Goal: Information Seeking & Learning: Understand process/instructions

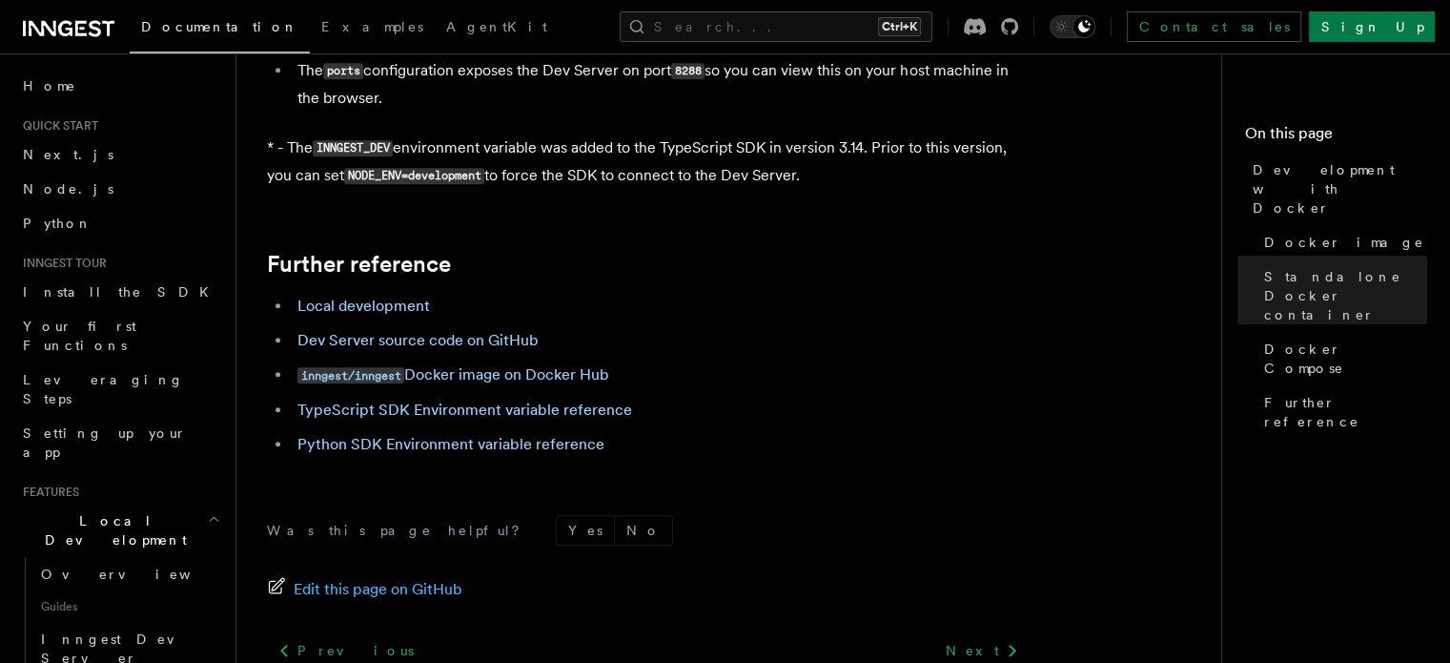
scroll to position [1975, 0]
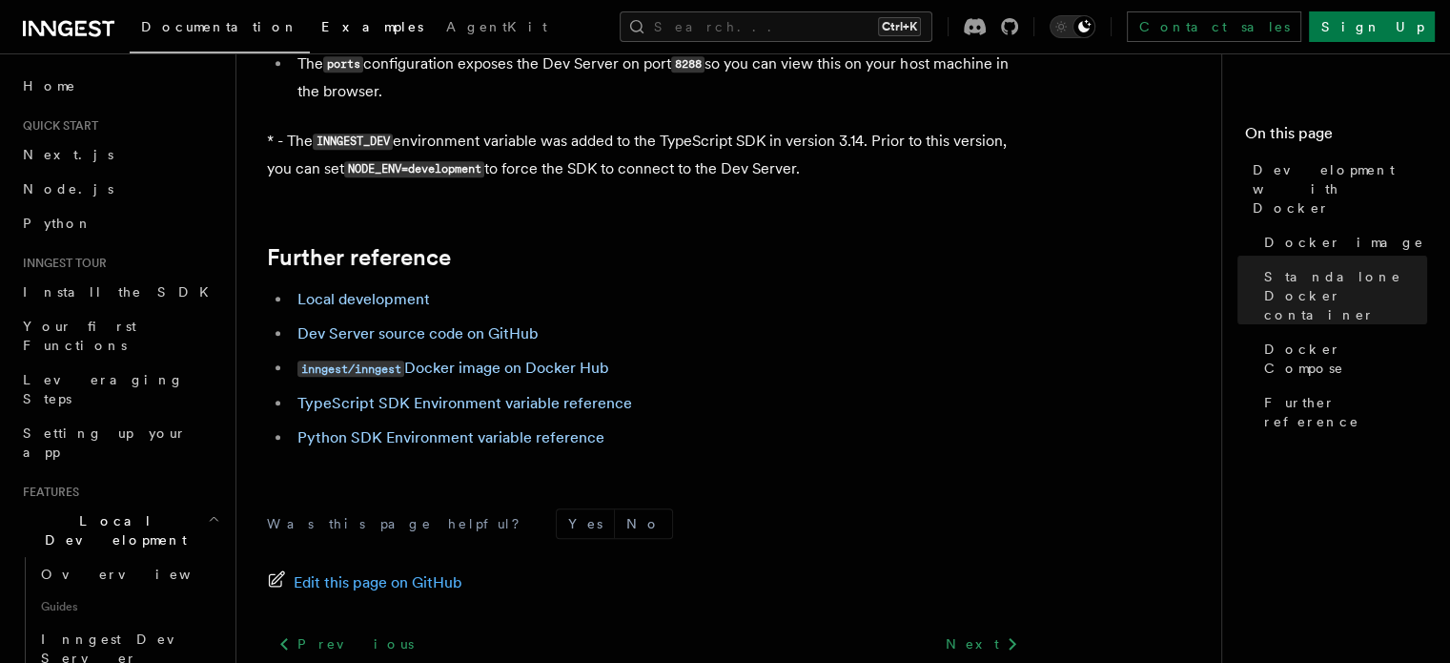
click at [321, 20] on span "Examples" at bounding box center [372, 26] width 102 height 15
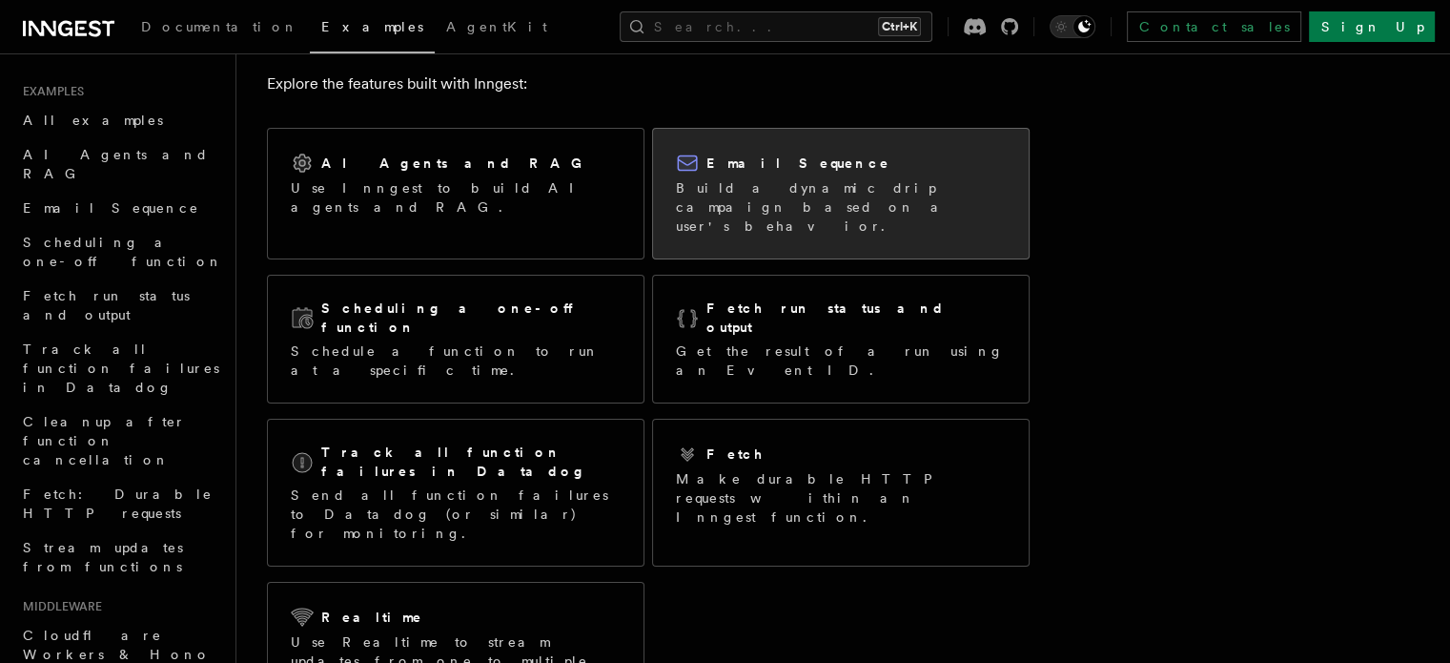
scroll to position [82, 0]
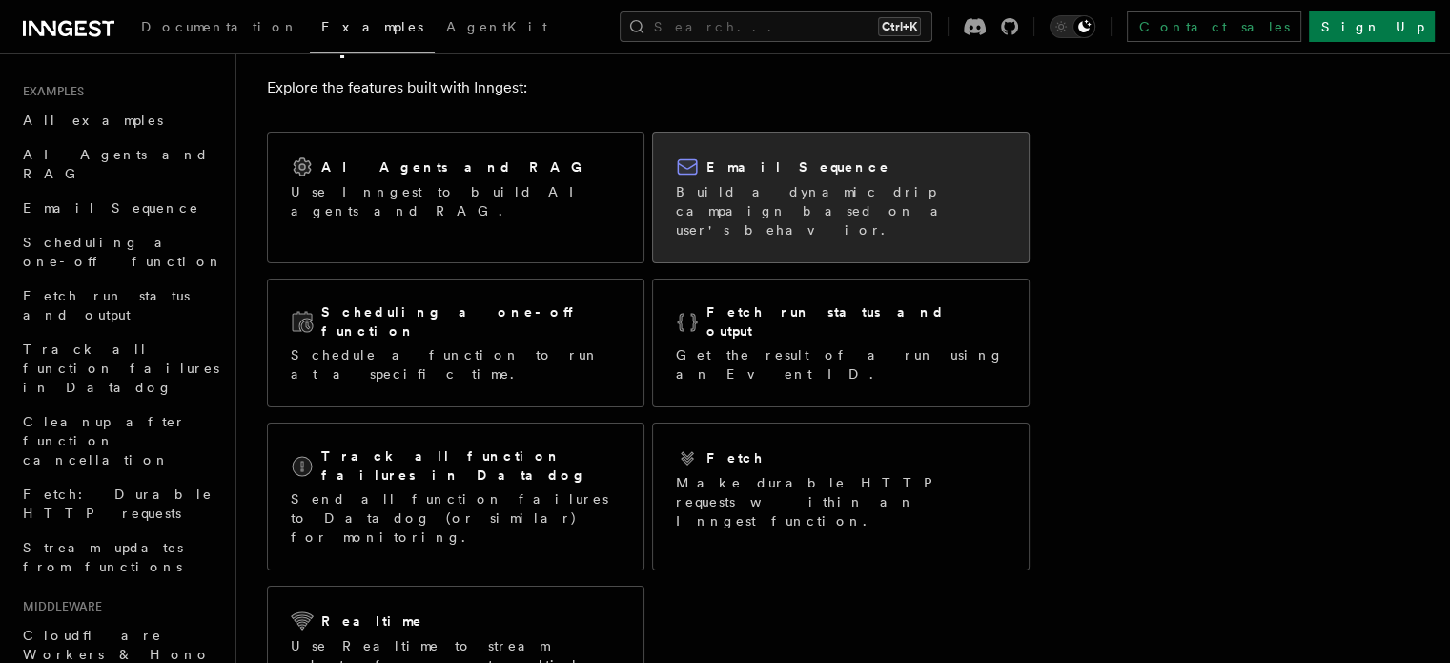
click at [779, 182] on p "Build a dynamic drip campaign based on a user's behavior." at bounding box center [841, 210] width 330 height 57
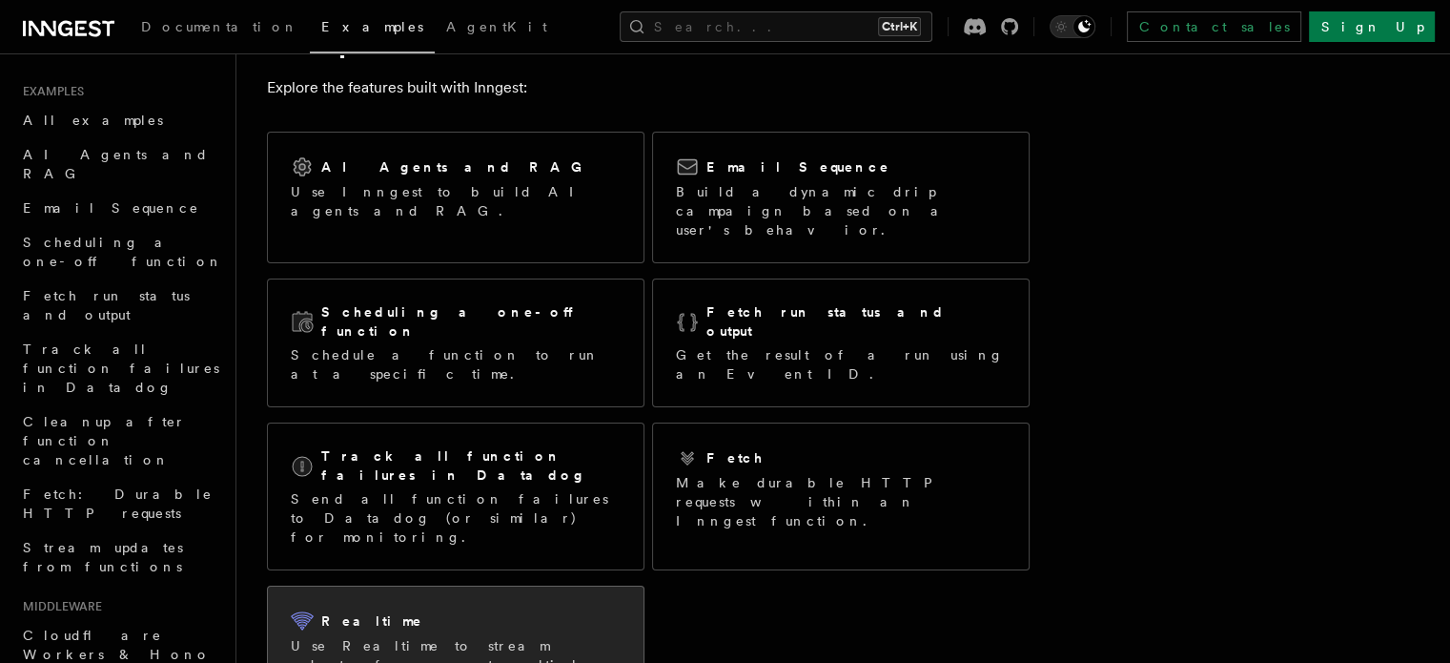
click at [474, 586] on div "Realtime Use Realtime to stream updates from one to multiple Inngest functions …" at bounding box center [456, 670] width 376 height 168
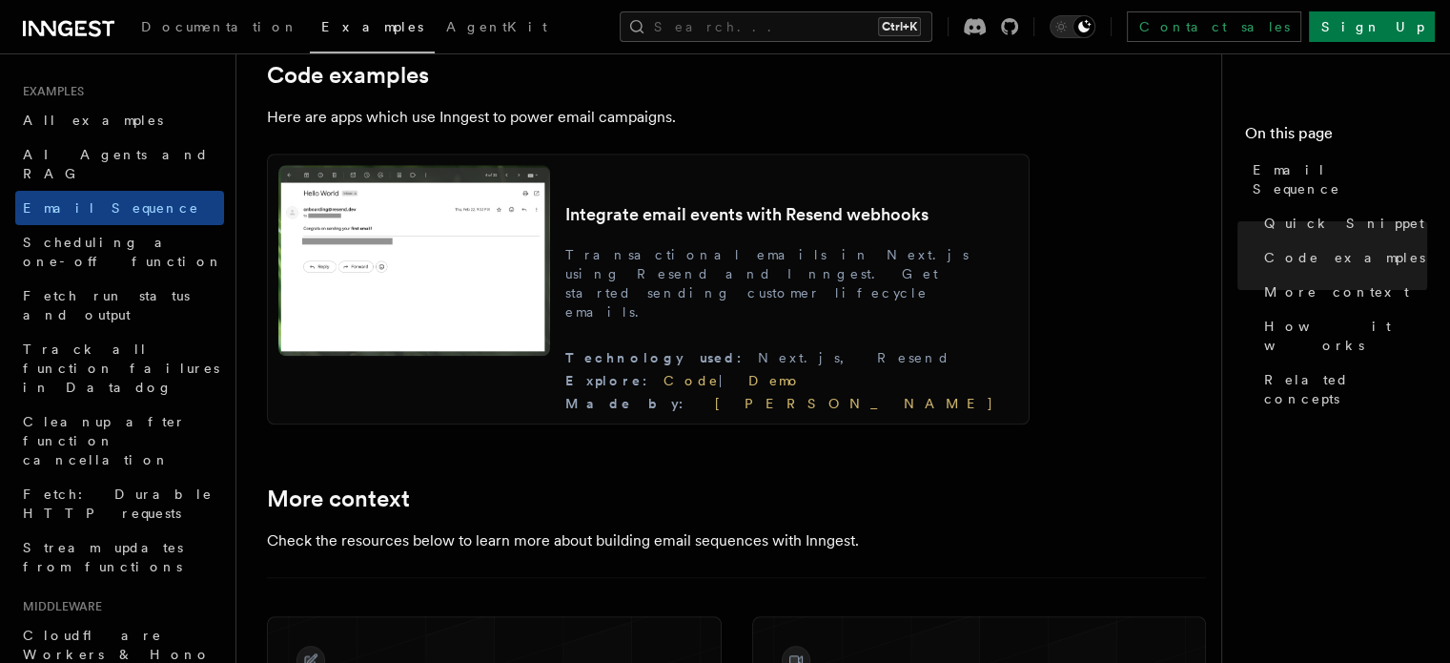
scroll to position [1795, 0]
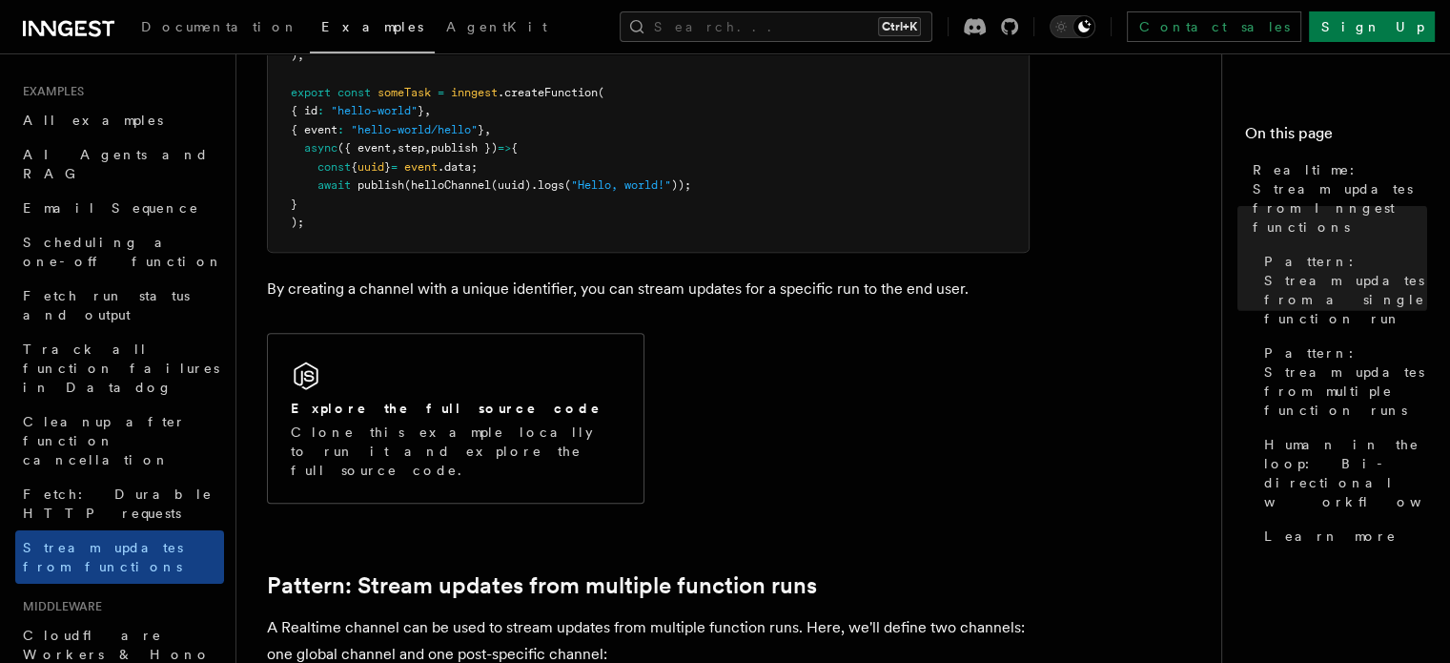
scroll to position [1217, 0]
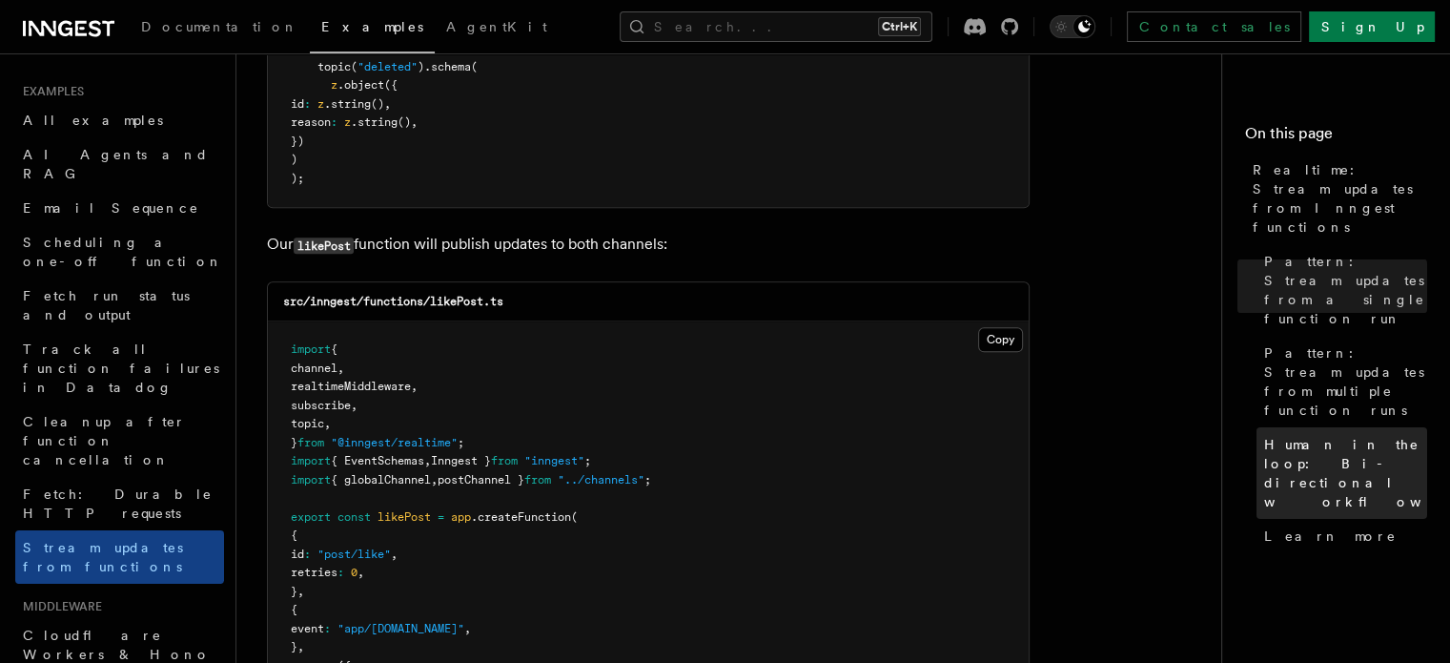
click at [1265, 435] on span "Human in the loop: Bi-directional workflows" at bounding box center [1370, 473] width 210 height 76
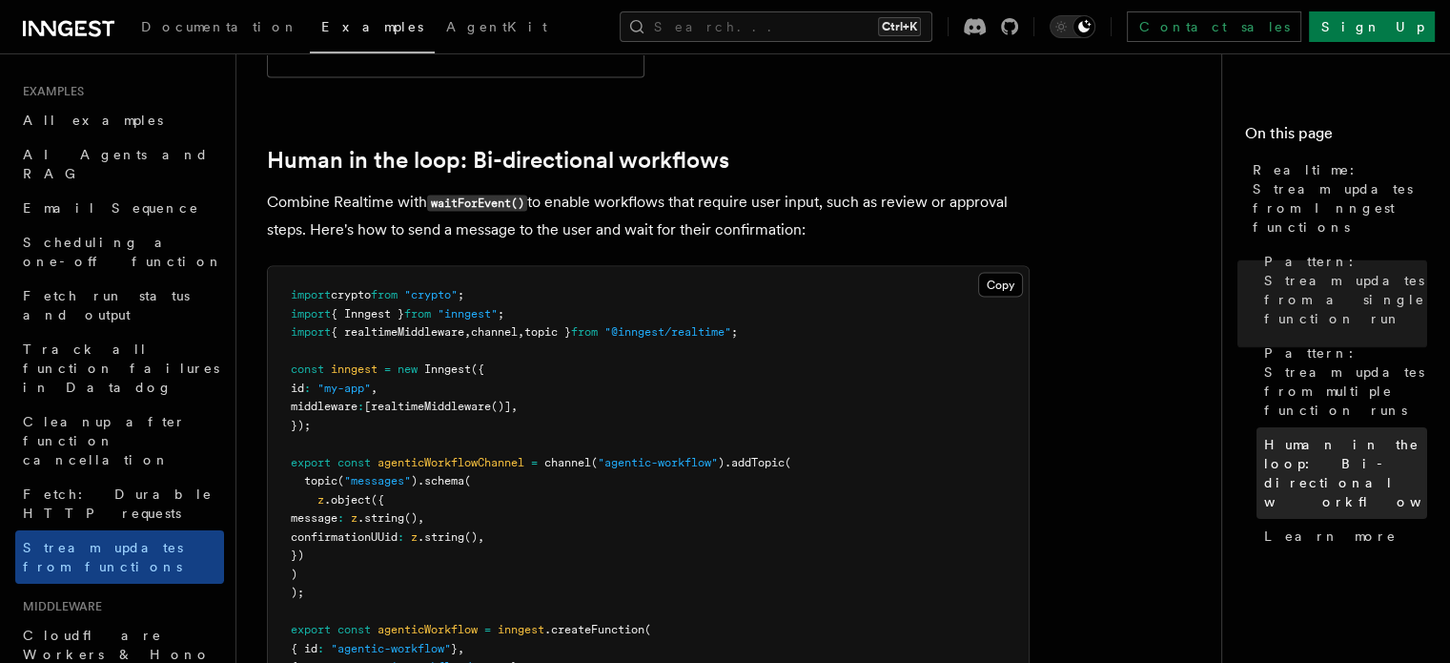
scroll to position [3667, 0]
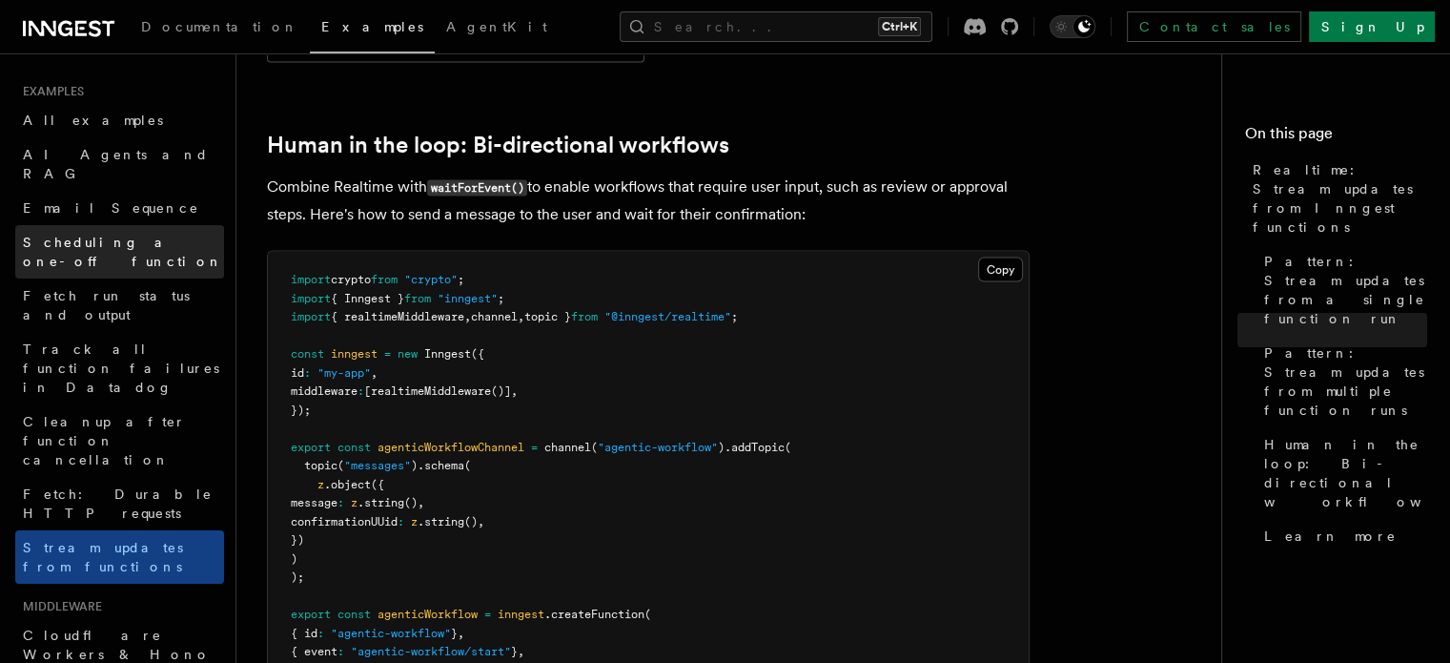
click at [73, 225] on link "Scheduling a one-off function" at bounding box center [119, 251] width 209 height 53
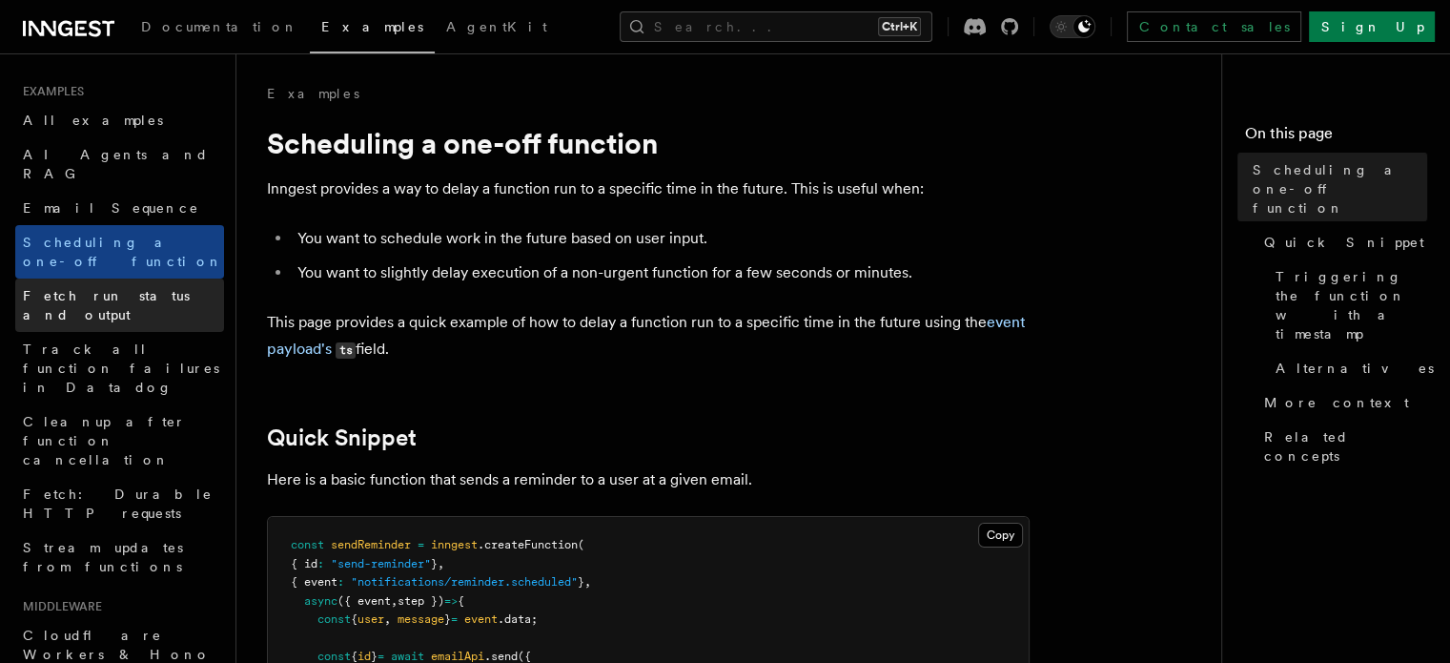
click at [111, 288] on span "Fetch run status and output" at bounding box center [106, 305] width 167 height 34
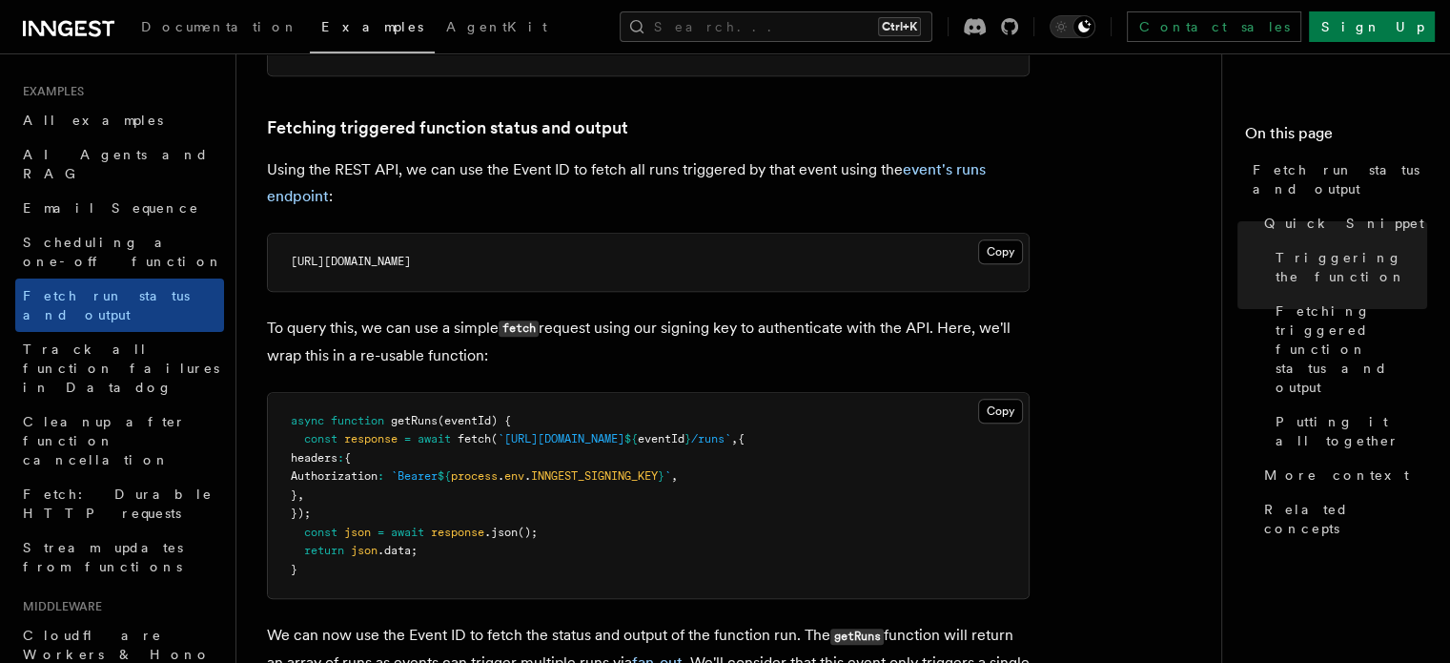
scroll to position [1051, 0]
click at [195, 25] on span "Documentation" at bounding box center [219, 26] width 157 height 15
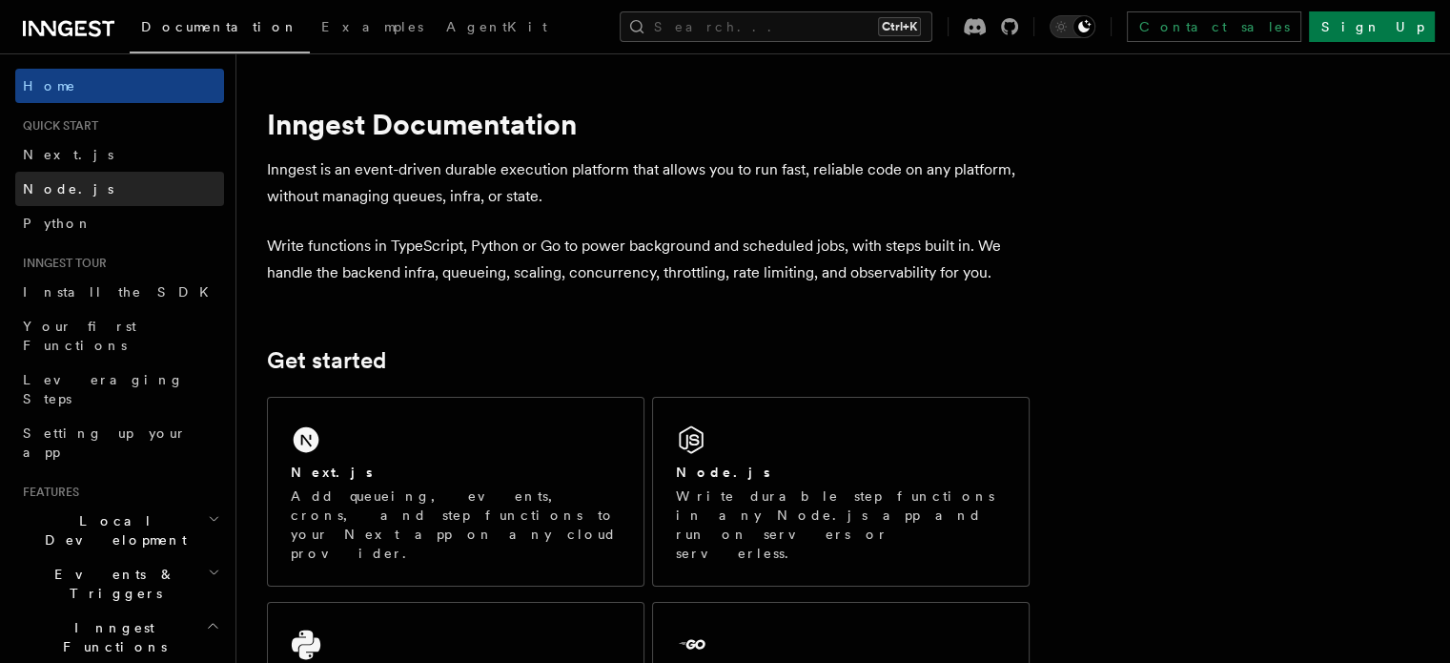
click at [109, 194] on link "Node.js" at bounding box center [119, 189] width 209 height 34
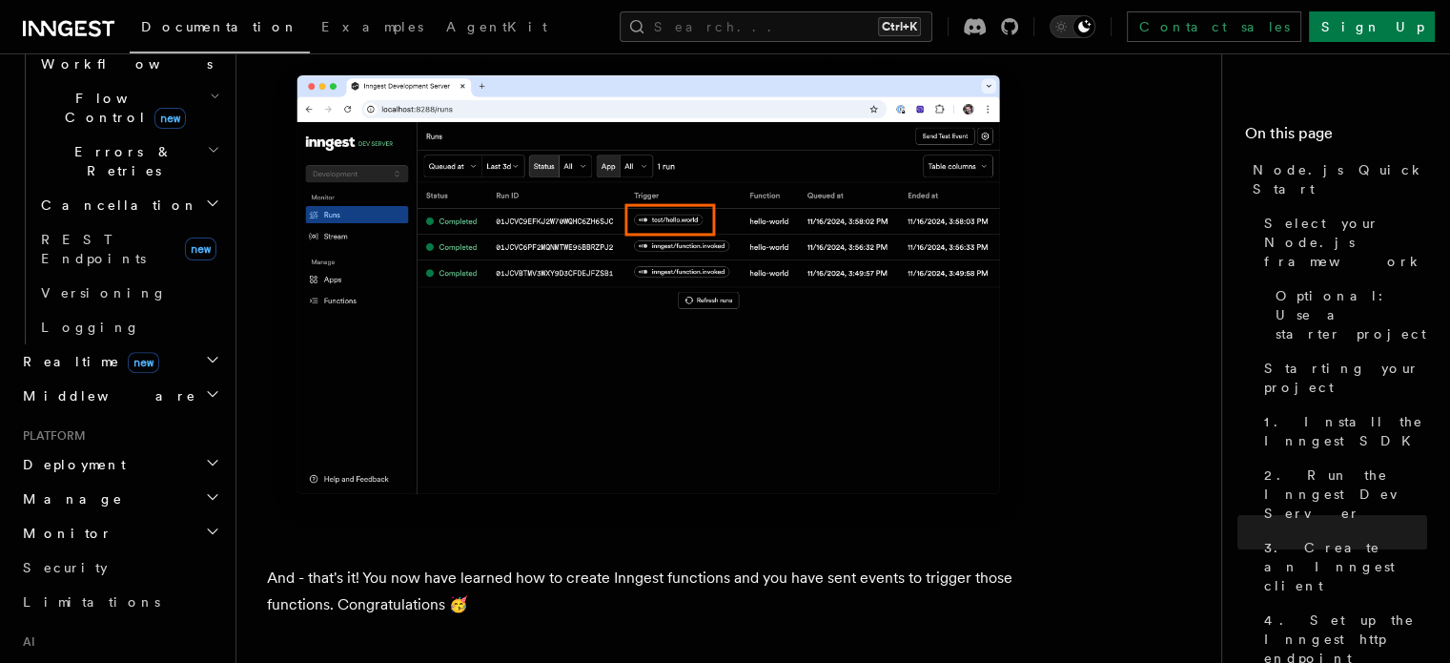
scroll to position [671, 0]
click at [190, 446] on h2 "Deployment" at bounding box center [119, 463] width 209 height 34
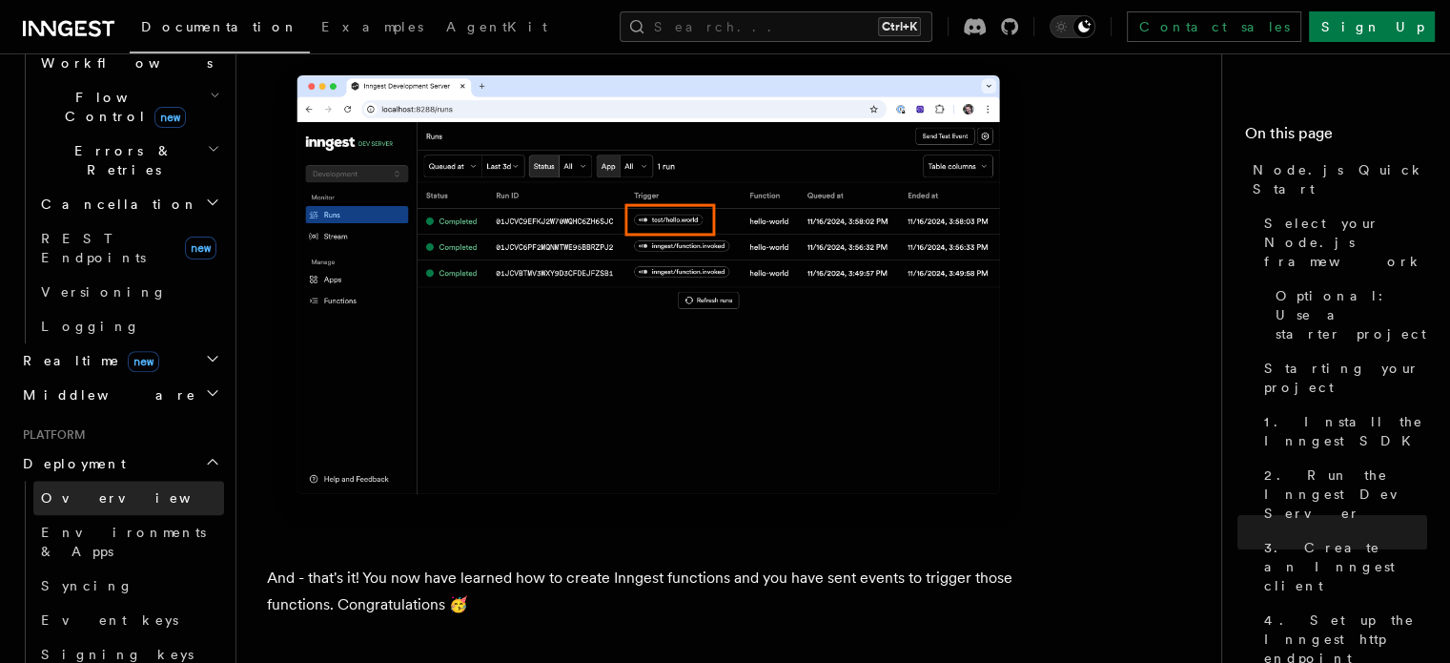
click at [142, 481] on link "Overview" at bounding box center [128, 498] width 191 height 34
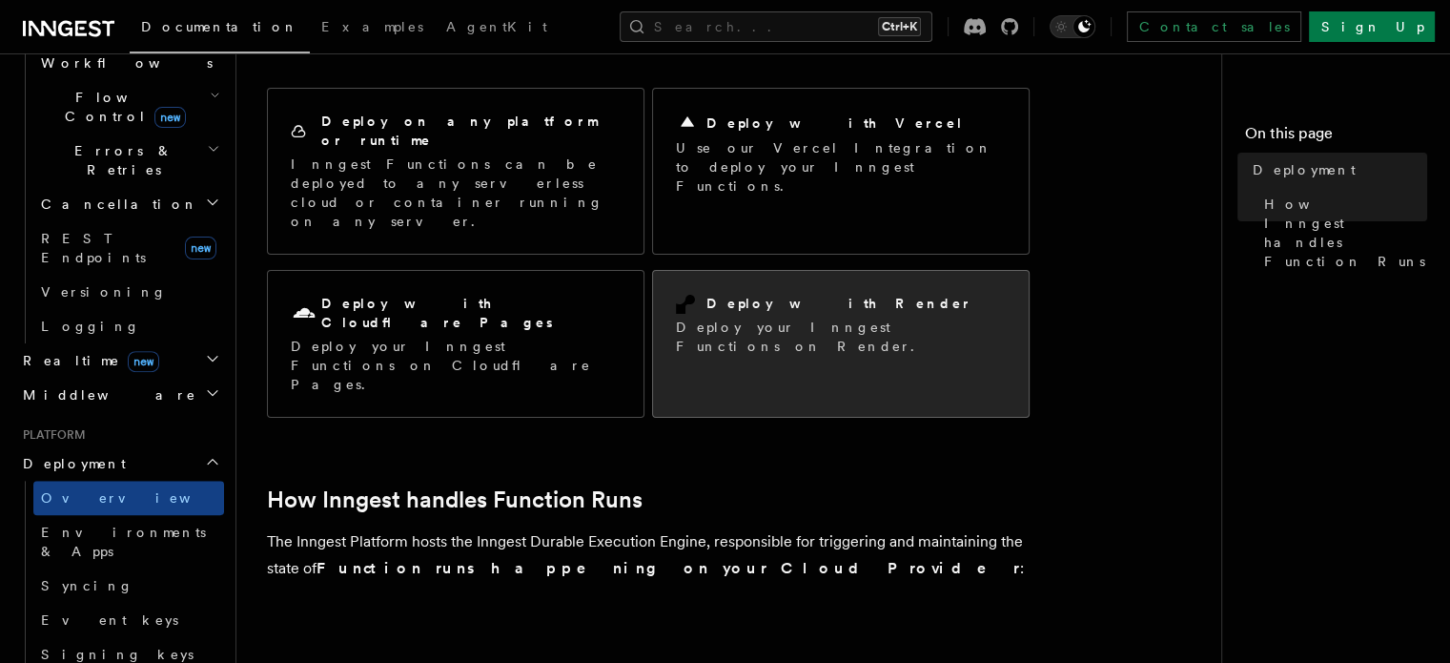
scroll to position [175, 0]
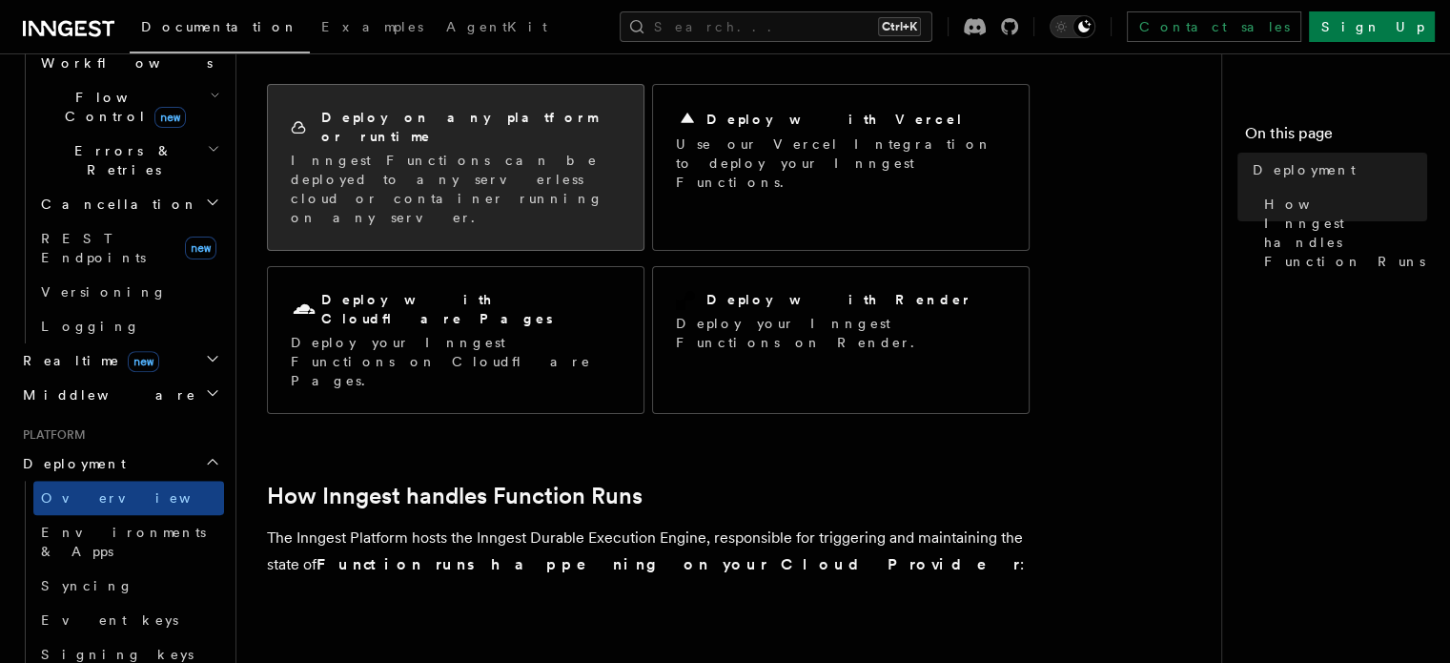
click at [568, 163] on p "Inngest Functions can be deployed to any serverless cloud or container running …" at bounding box center [456, 189] width 330 height 76
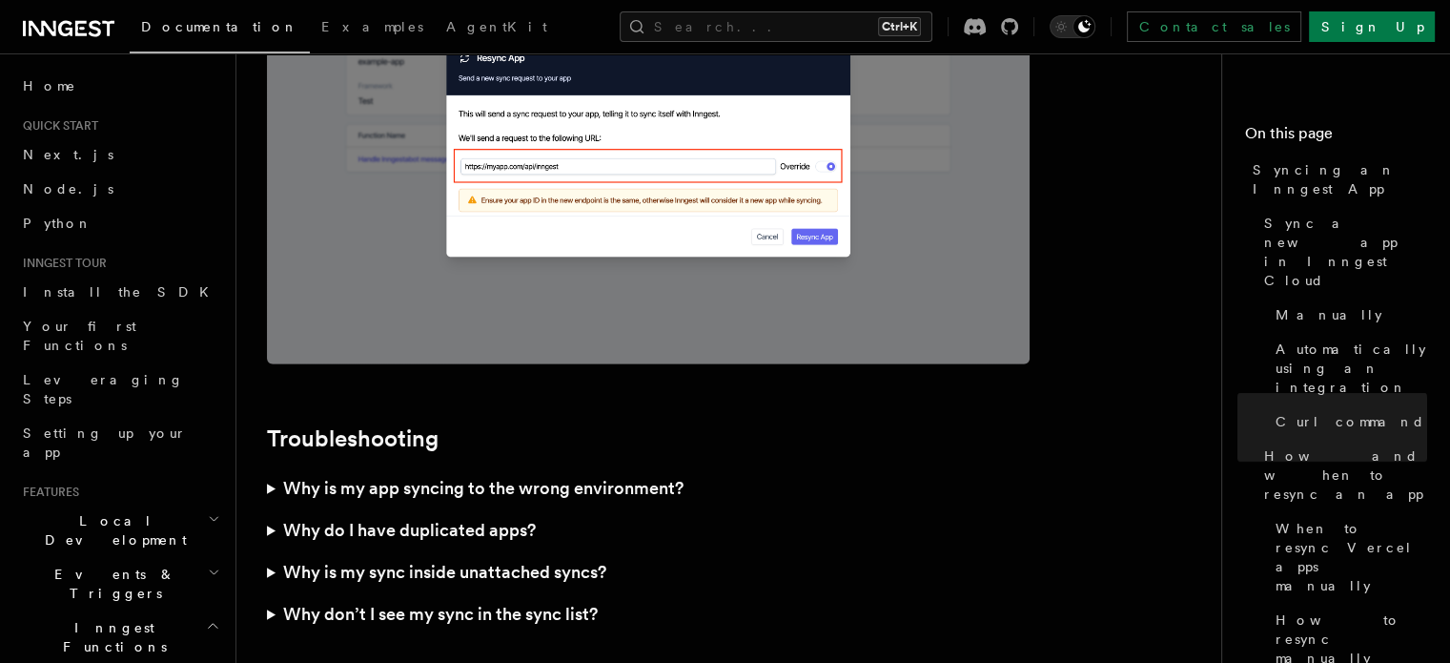
scroll to position [5381, 0]
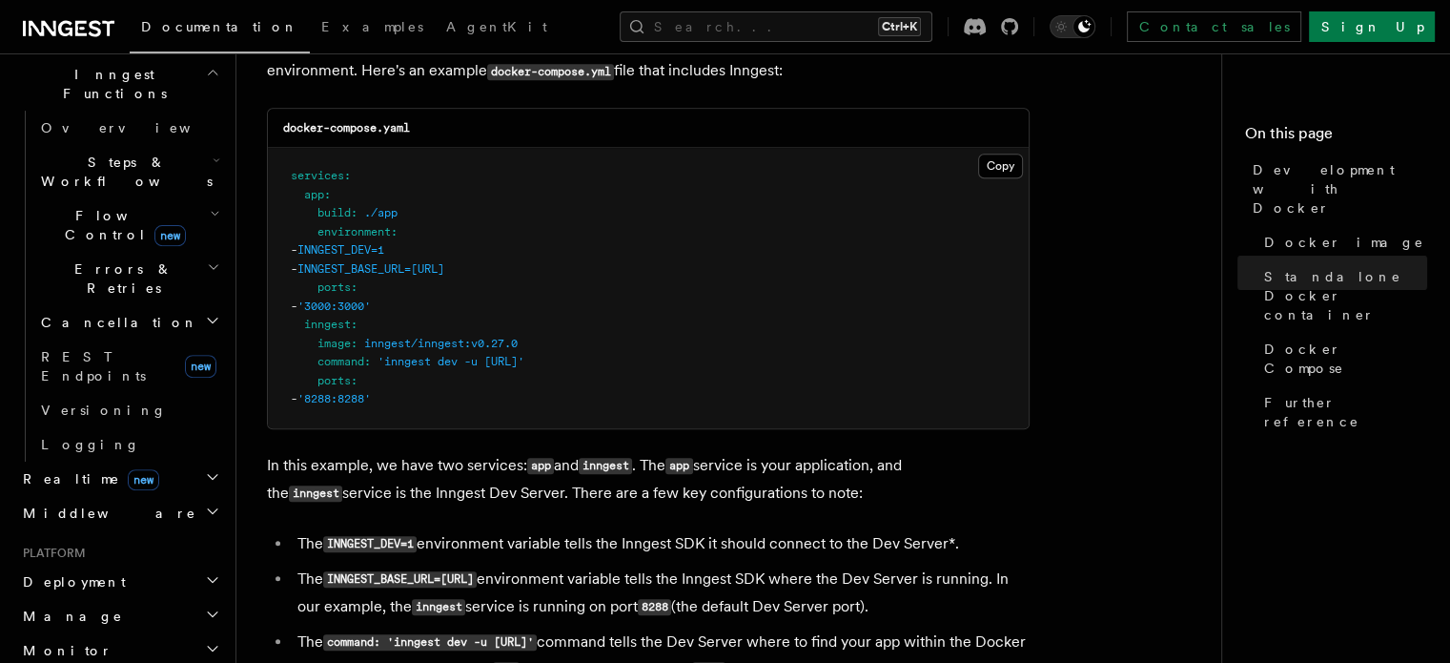
scroll to position [727, 0]
click at [205, 570] on icon "button" at bounding box center [212, 577] width 15 height 15
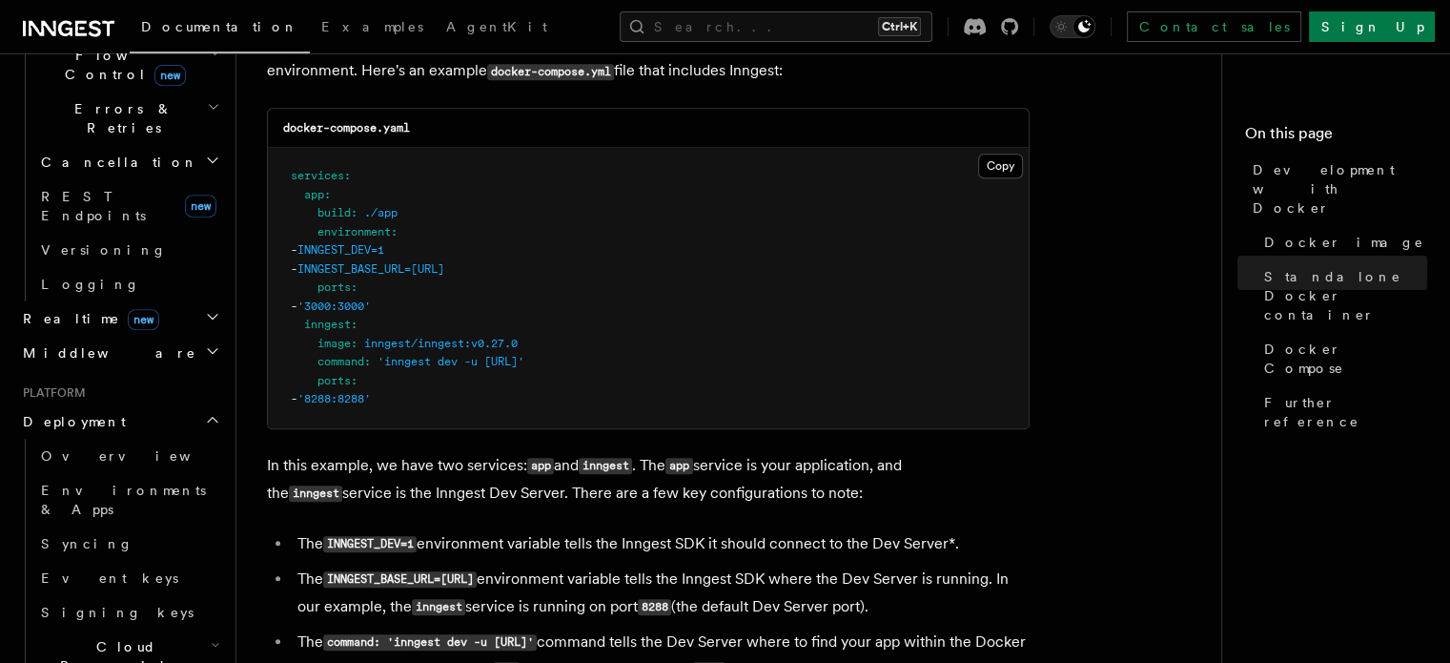
scroll to position [887, 0]
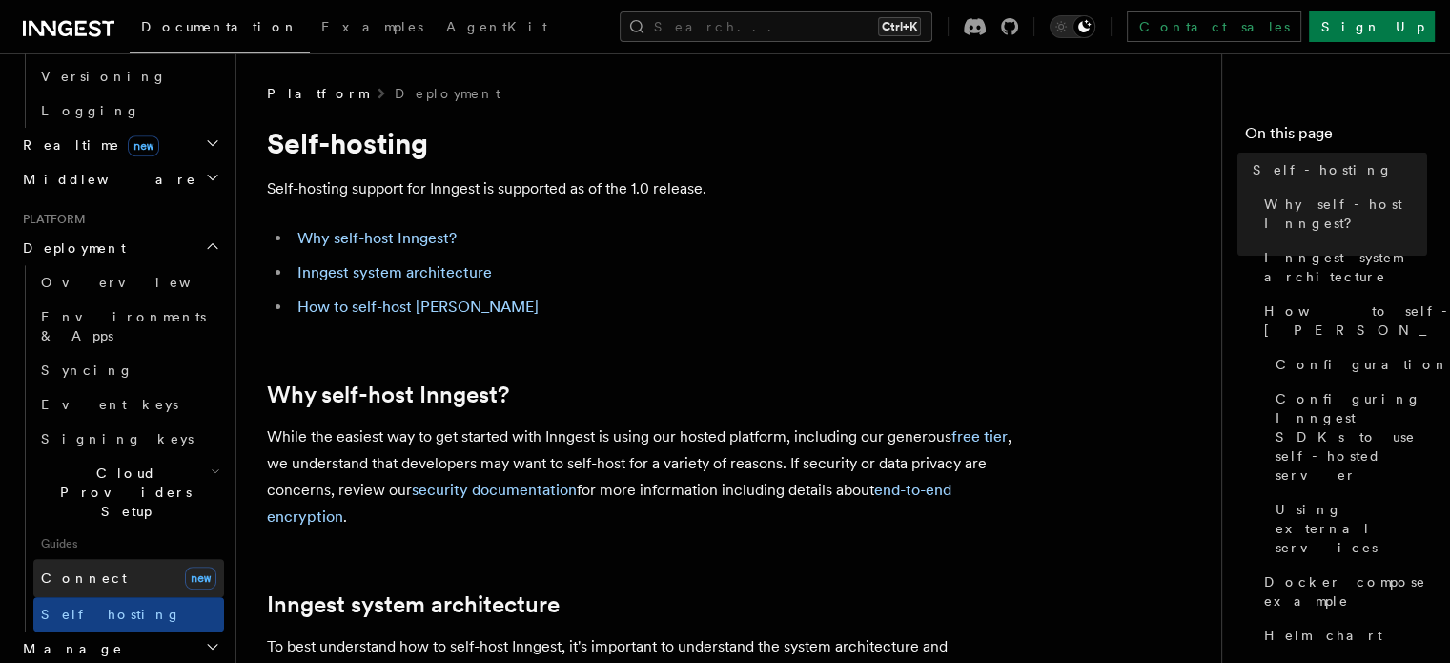
click at [92, 559] on link "Connect new" at bounding box center [128, 578] width 191 height 38
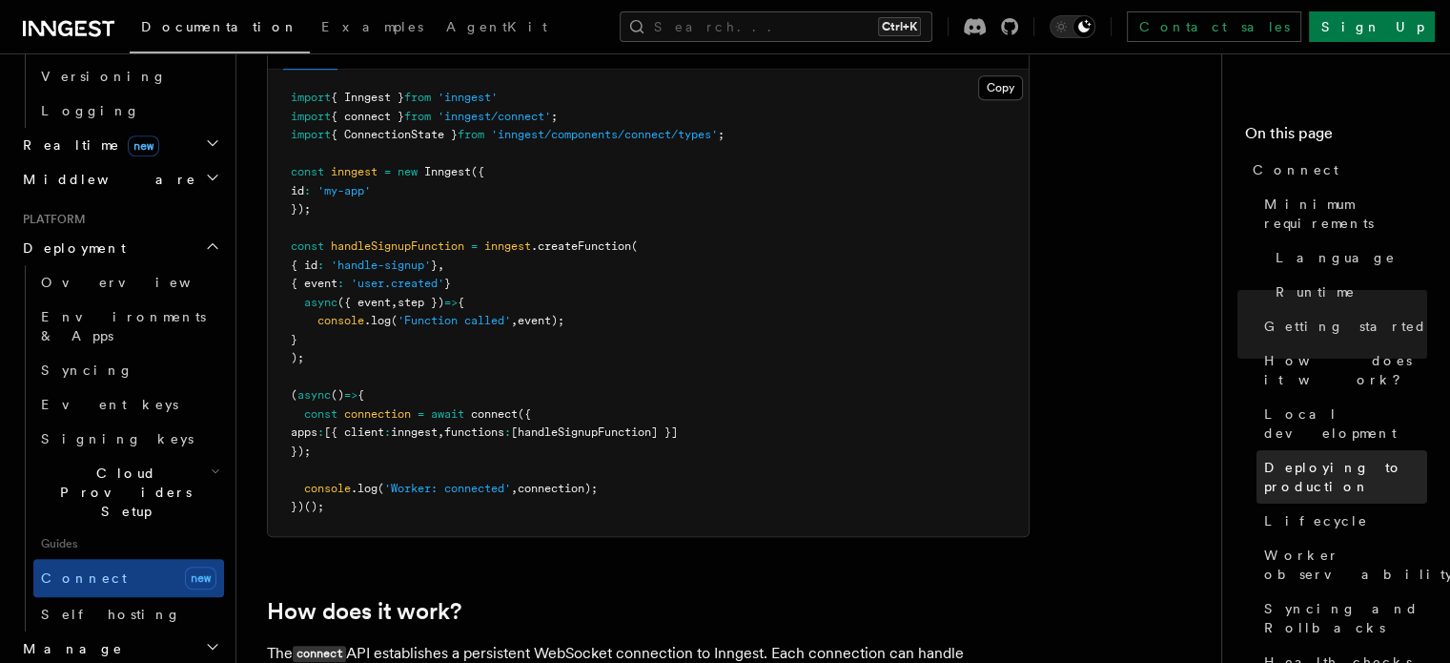
scroll to position [118, 0]
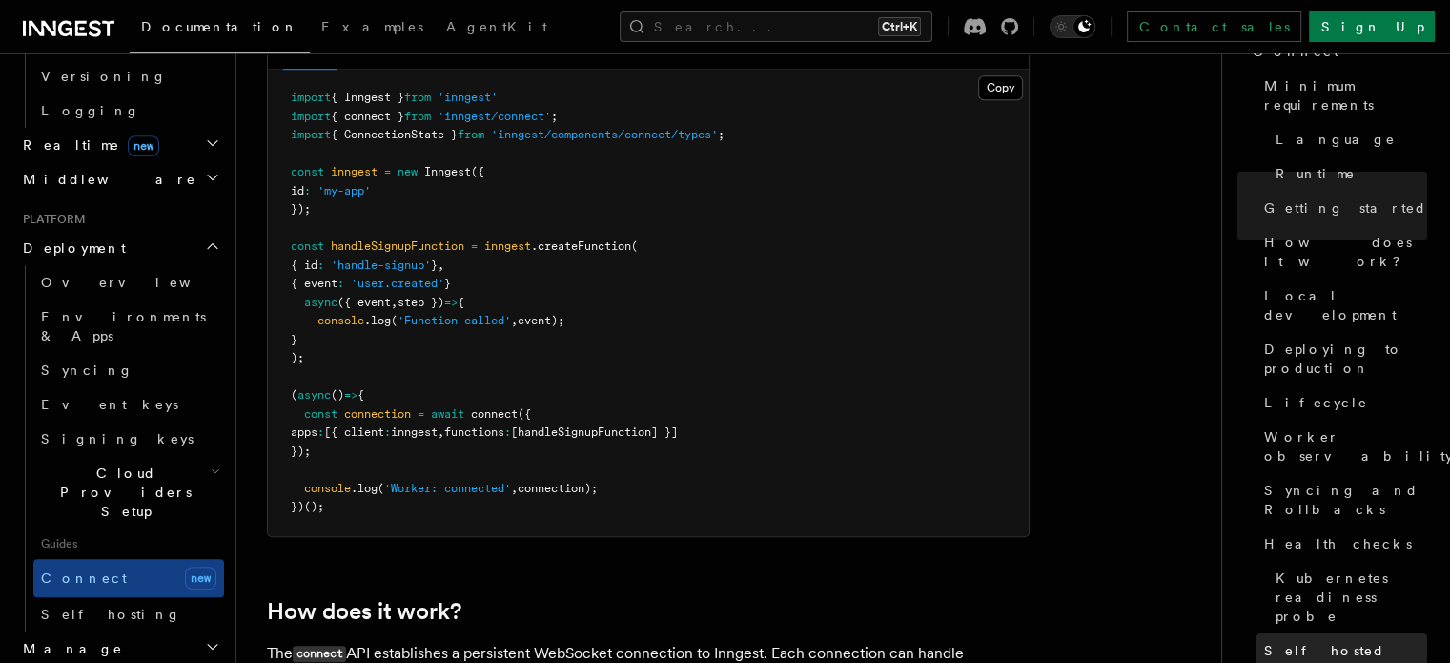
click at [1265, 641] on span "Self hosted Inngest" at bounding box center [1346, 660] width 163 height 38
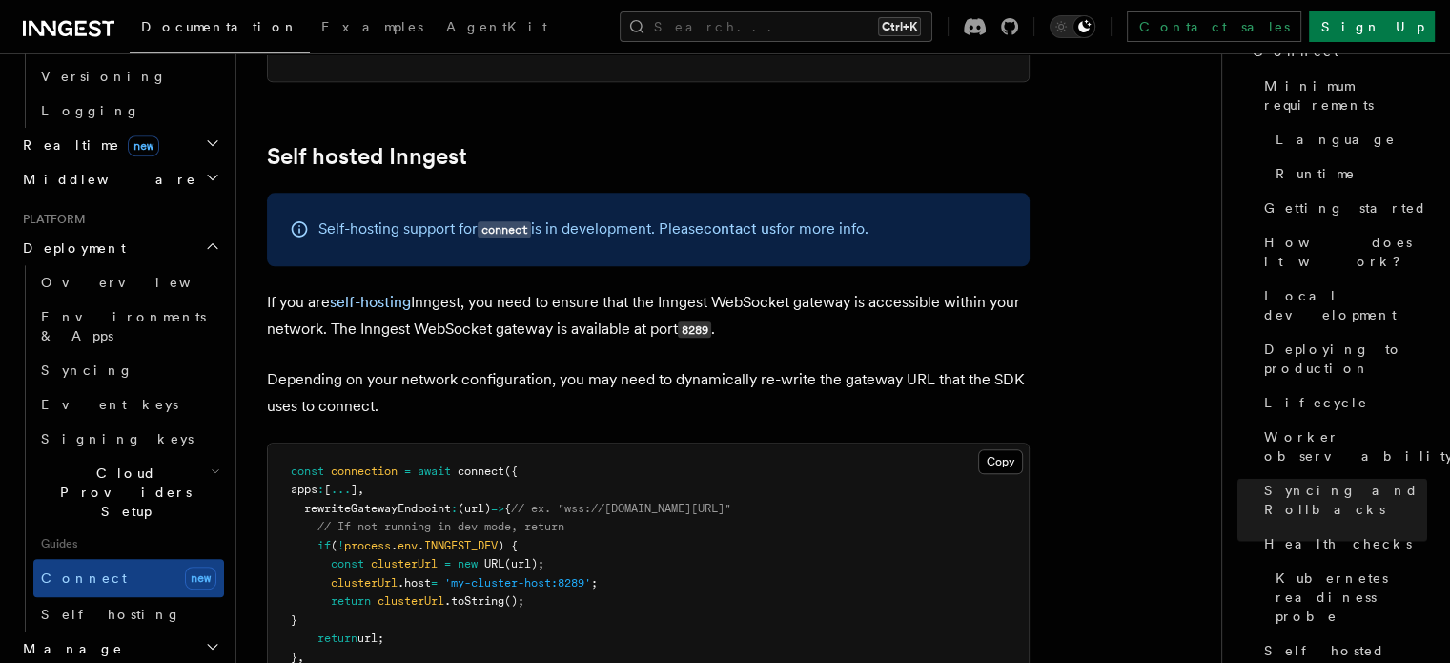
scroll to position [9436, 0]
click at [53, 597] on link "Self hosting" at bounding box center [128, 614] width 191 height 34
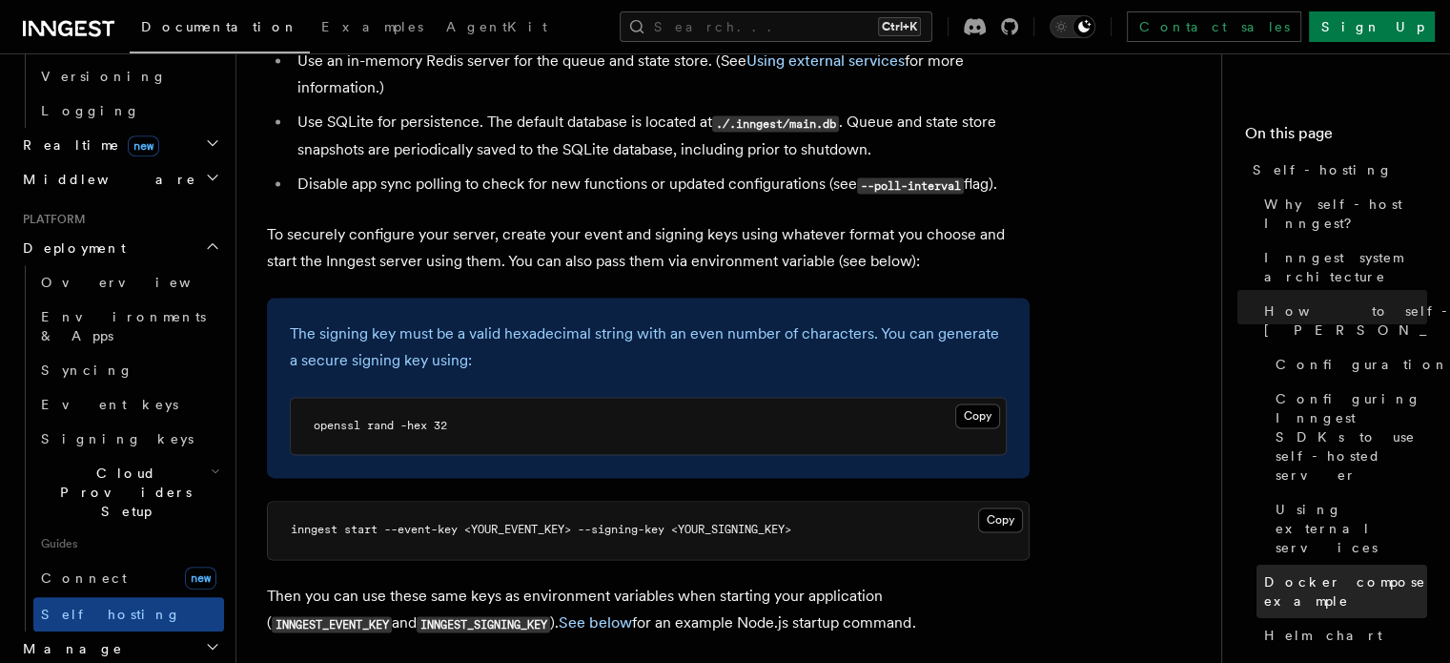
scroll to position [2697, 0]
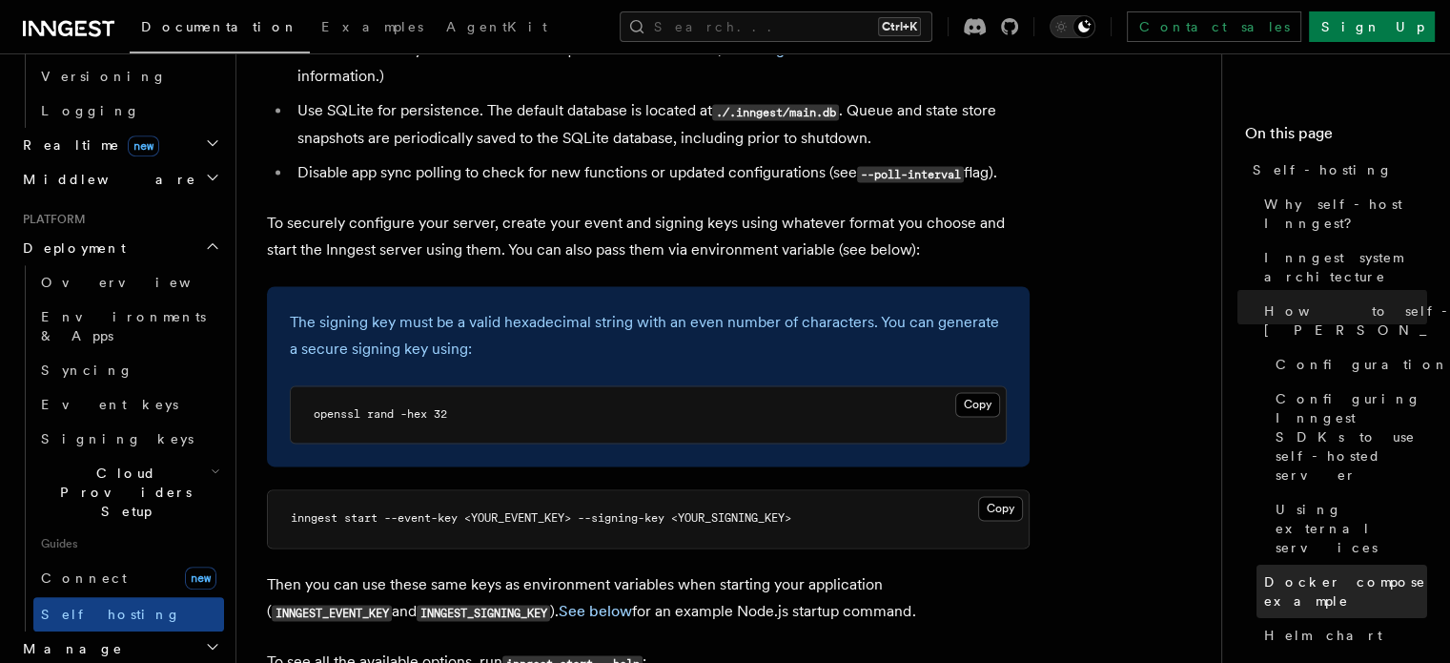
click at [1265, 572] on span "Docker compose example" at bounding box center [1346, 591] width 163 height 38
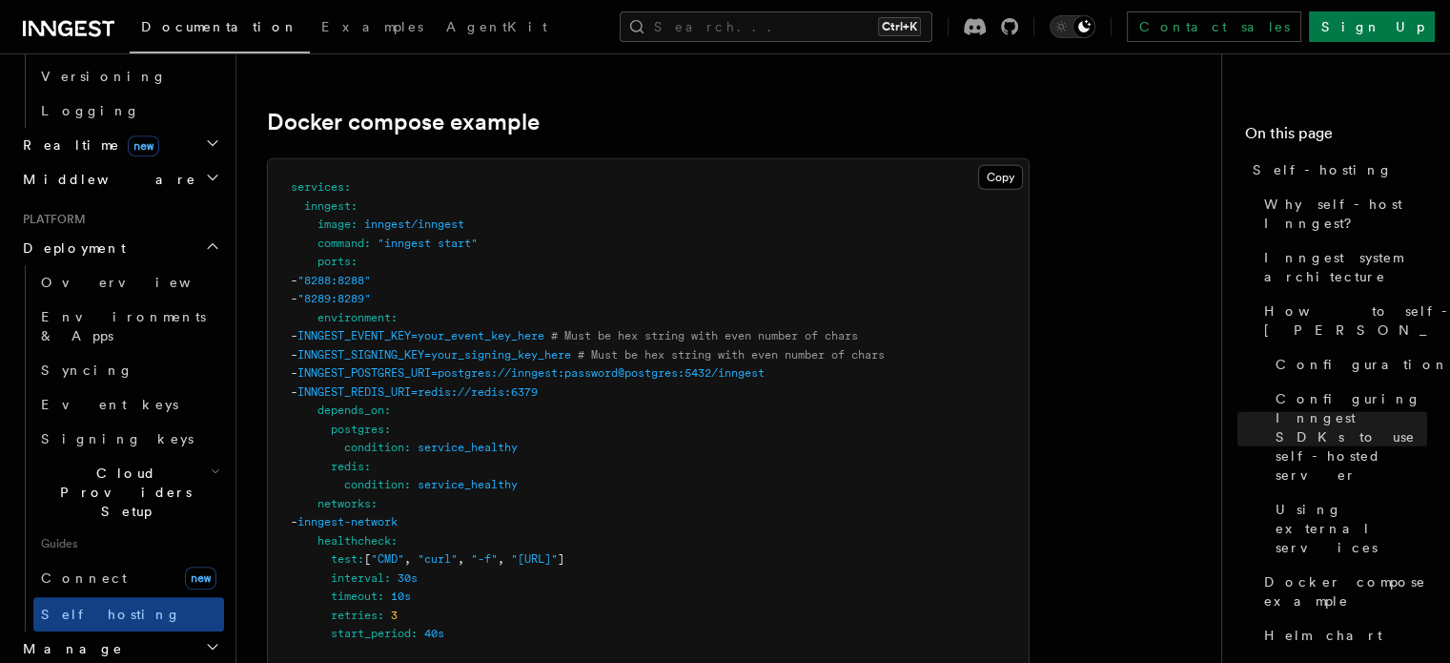
scroll to position [5097, 0]
drag, startPoint x: 314, startPoint y: 205, endPoint x: 504, endPoint y: 205, distance: 189.8
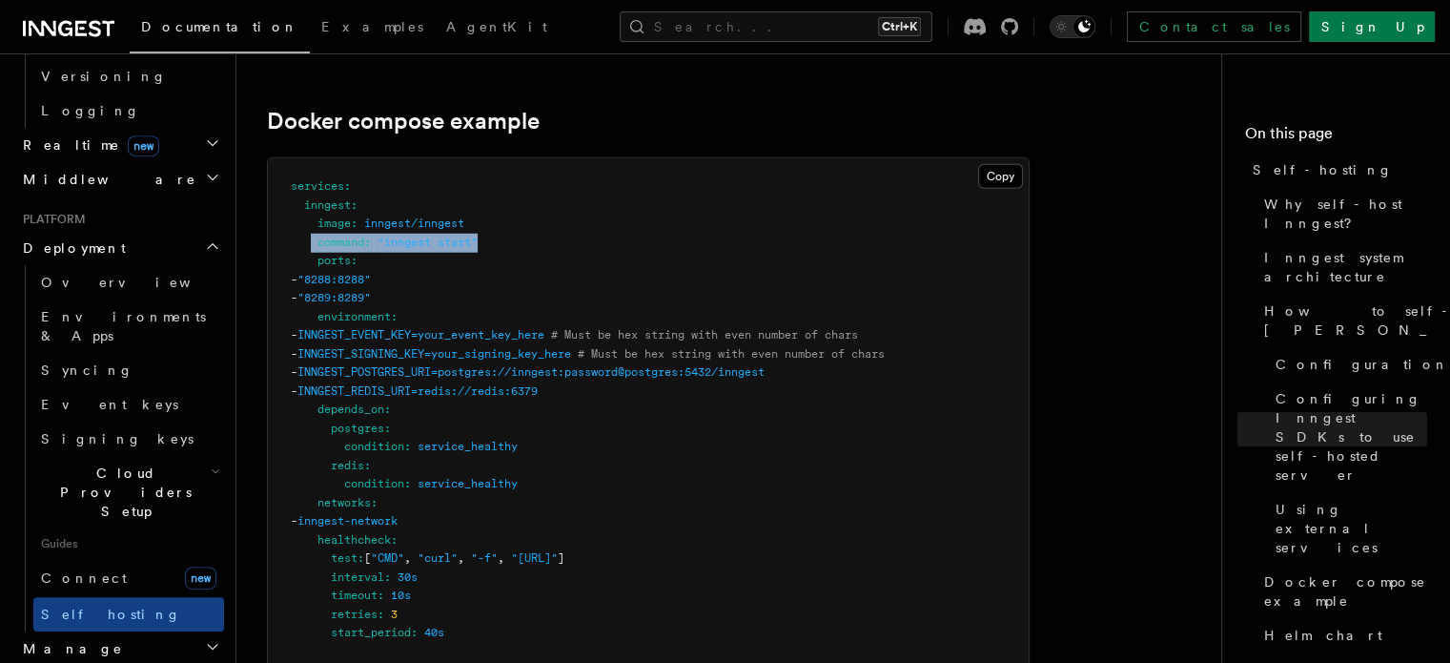
copy span "command : "inngest start""
click at [558, 551] on span ""http://localhost:8288/health"" at bounding box center [534, 557] width 47 height 13
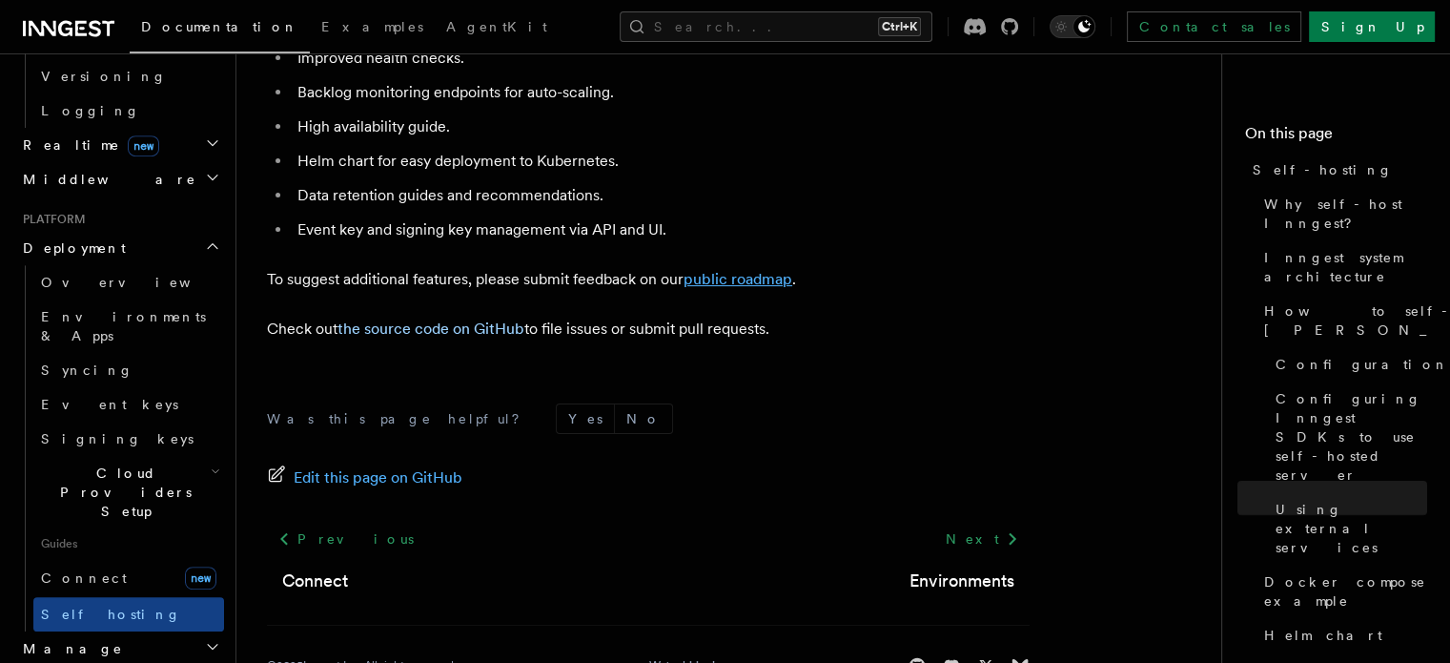
scroll to position [7519, 0]
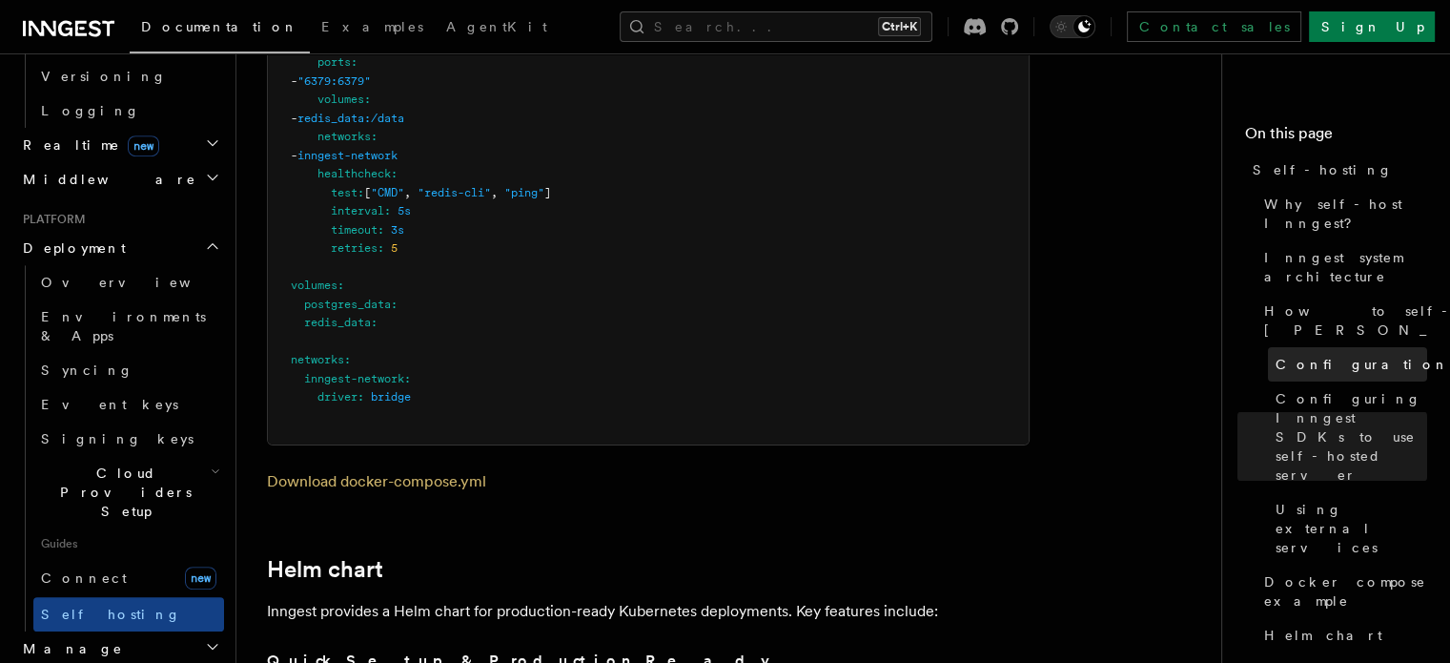
click at [1276, 355] on span "Configuration" at bounding box center [1363, 364] width 174 height 19
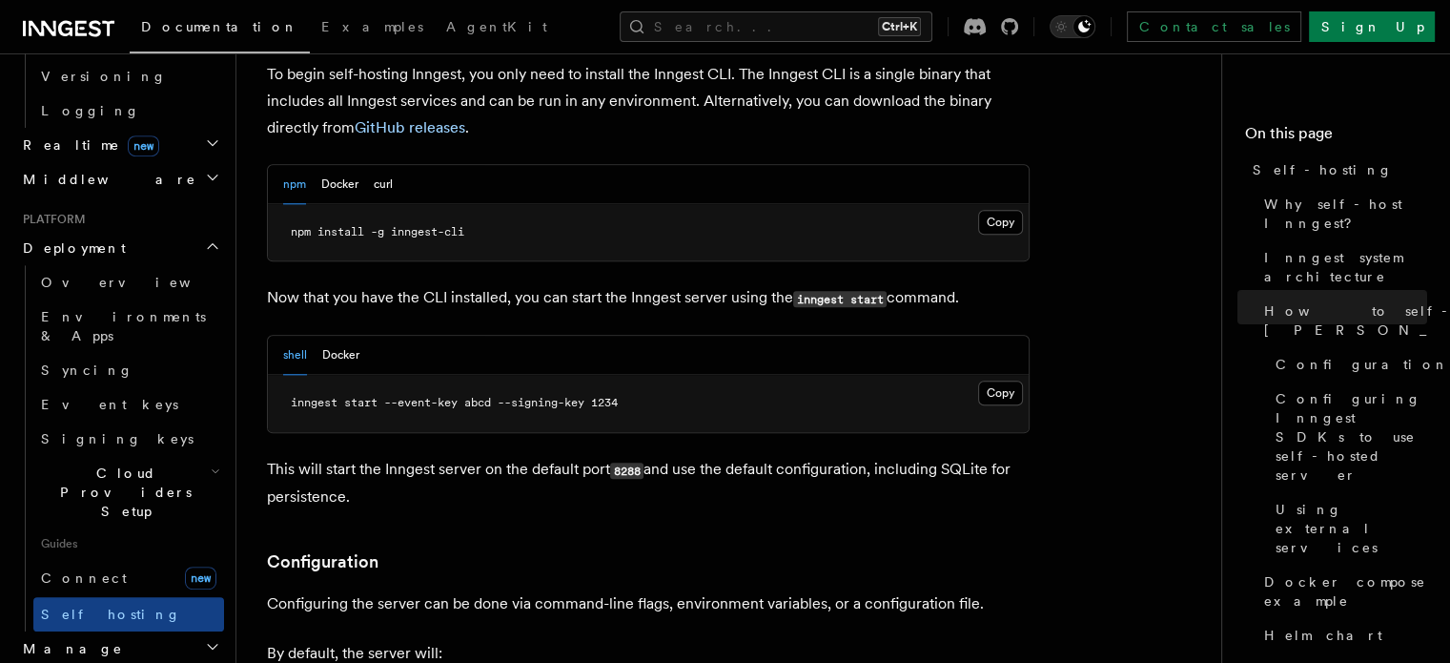
scroll to position [1982, 0]
drag, startPoint x: 842, startPoint y: 195, endPoint x: 870, endPoint y: 197, distance: 27.7
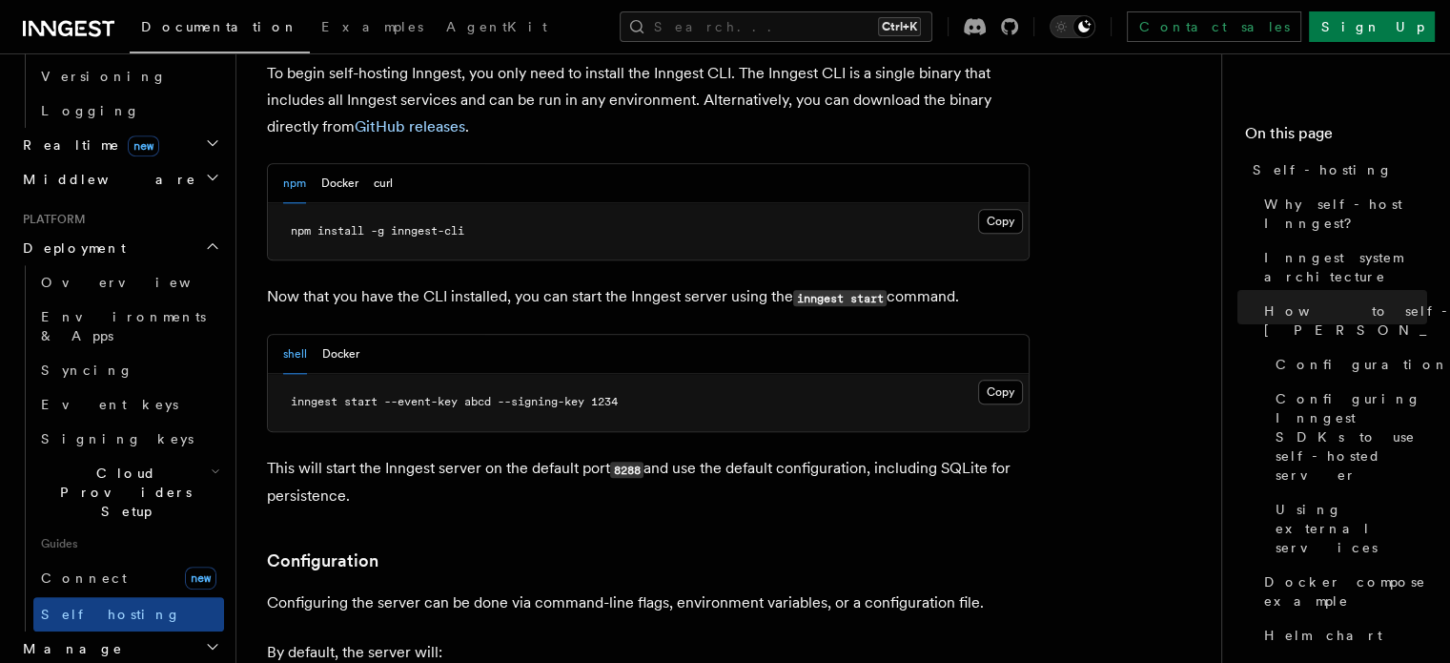
copy code "8289"
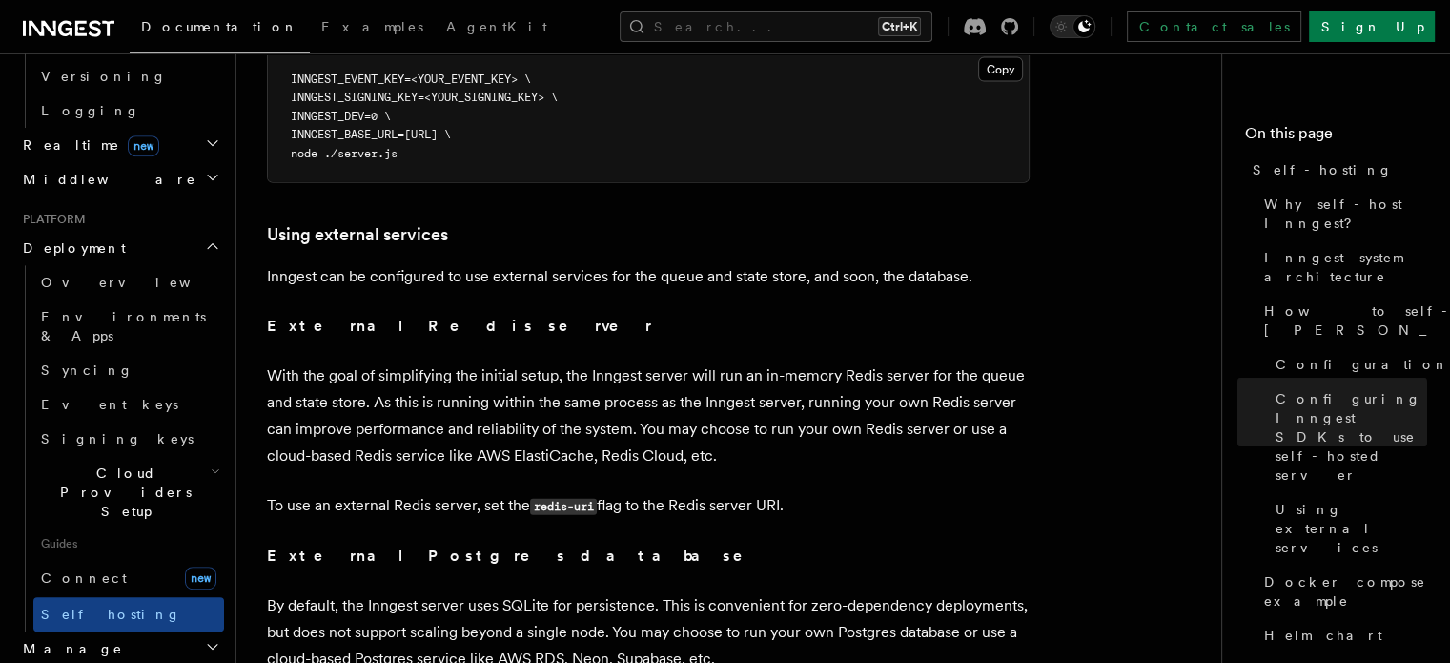
scroll to position [4558, 0]
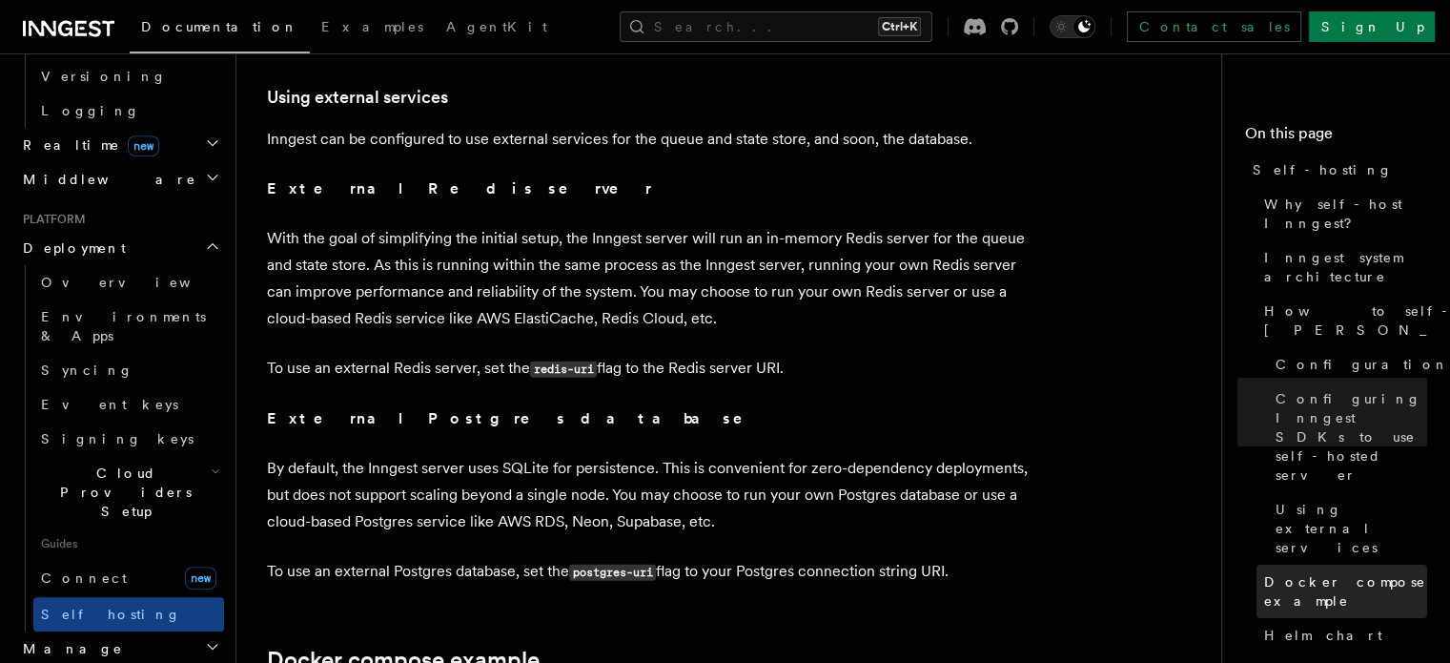
click at [1265, 572] on span "Docker compose example" at bounding box center [1346, 591] width 163 height 38
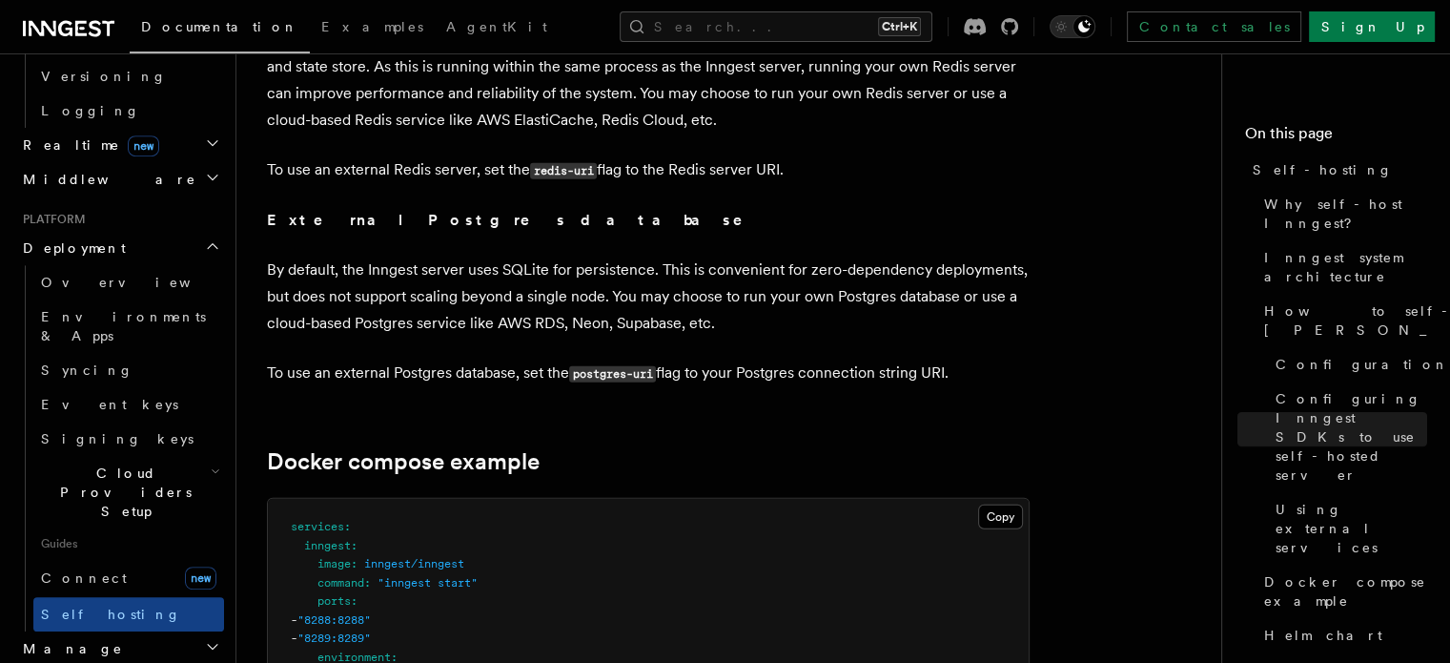
scroll to position [4760, 0]
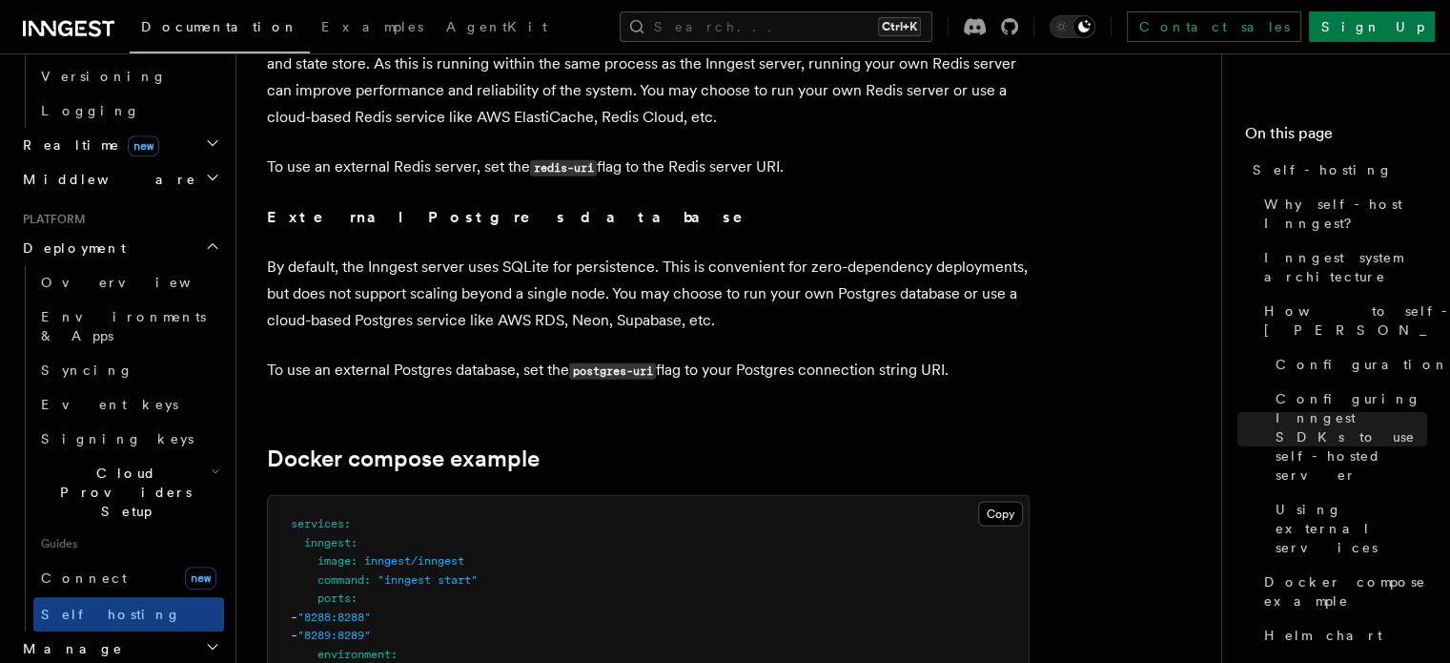
drag, startPoint x: 724, startPoint y: 357, endPoint x: 584, endPoint y: 316, distance: 146.1
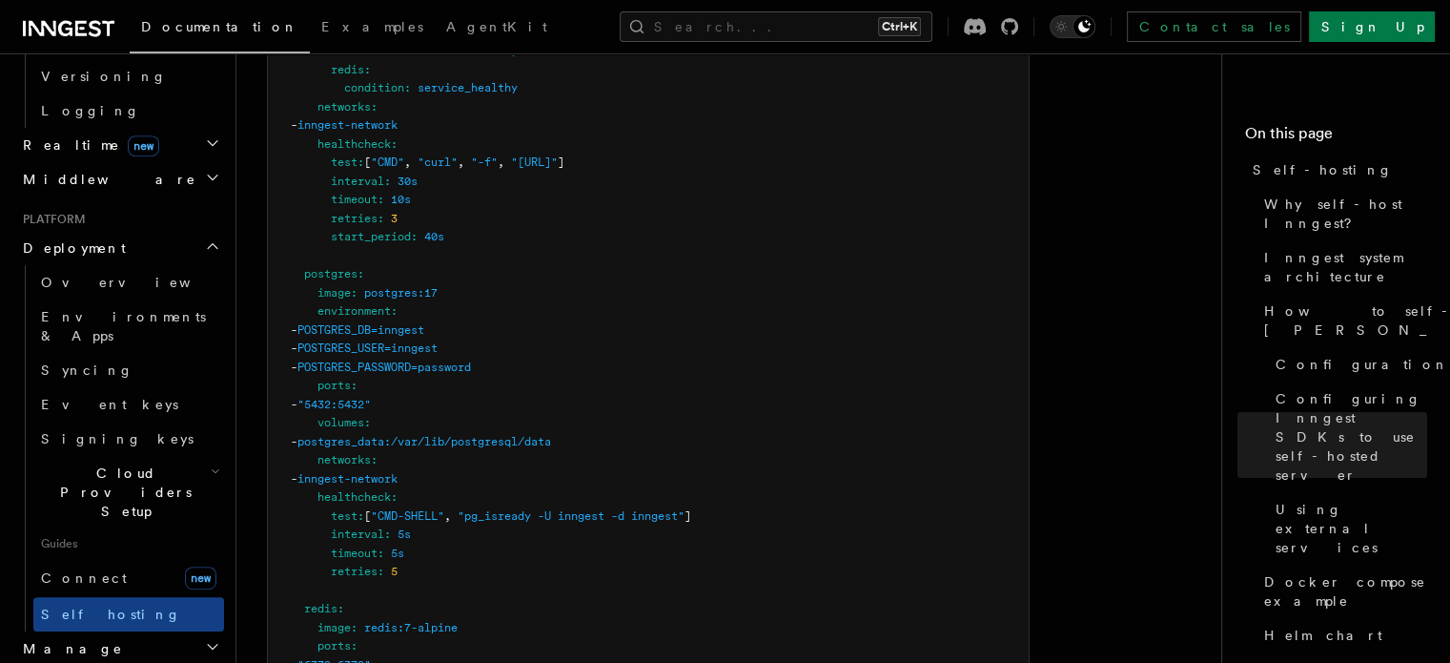
scroll to position [5494, 0]
click at [480, 268] on pre "services : inngest : image : inngest/inngest command : "inngest start" ports : …" at bounding box center [648, 394] width 761 height 1265
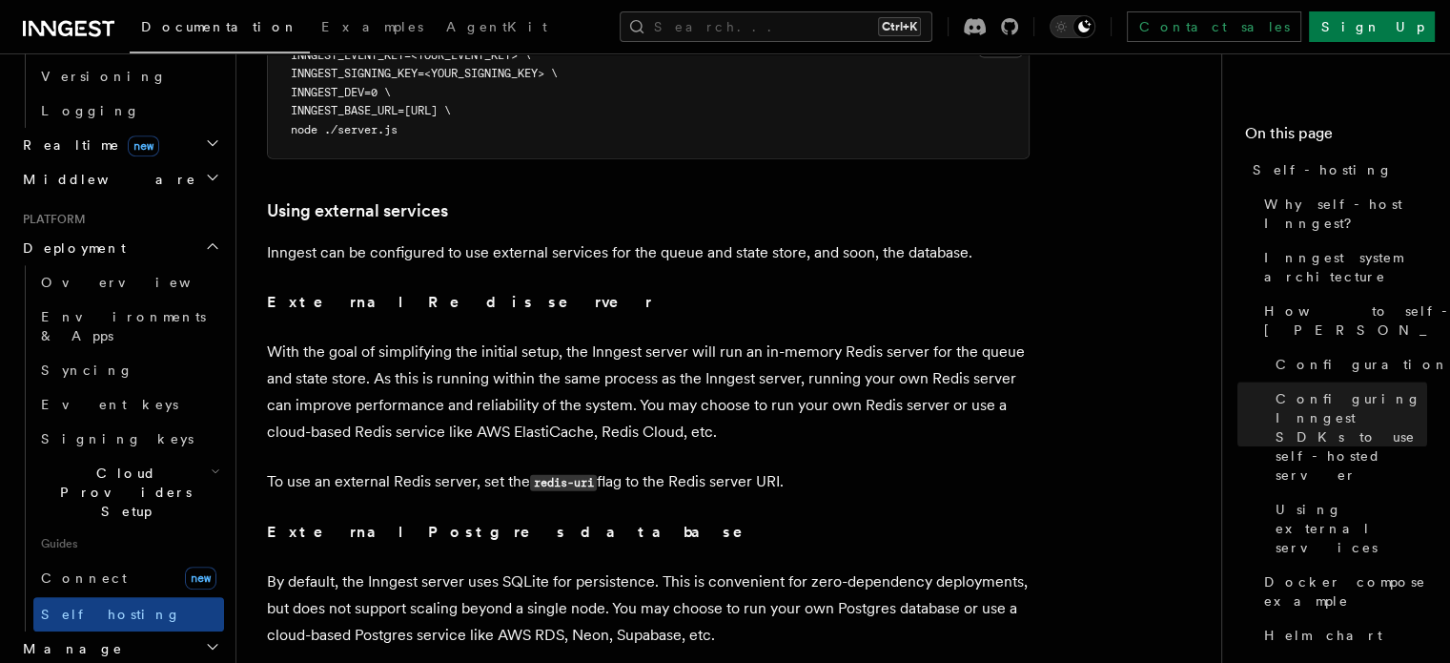
scroll to position [4407, 0]
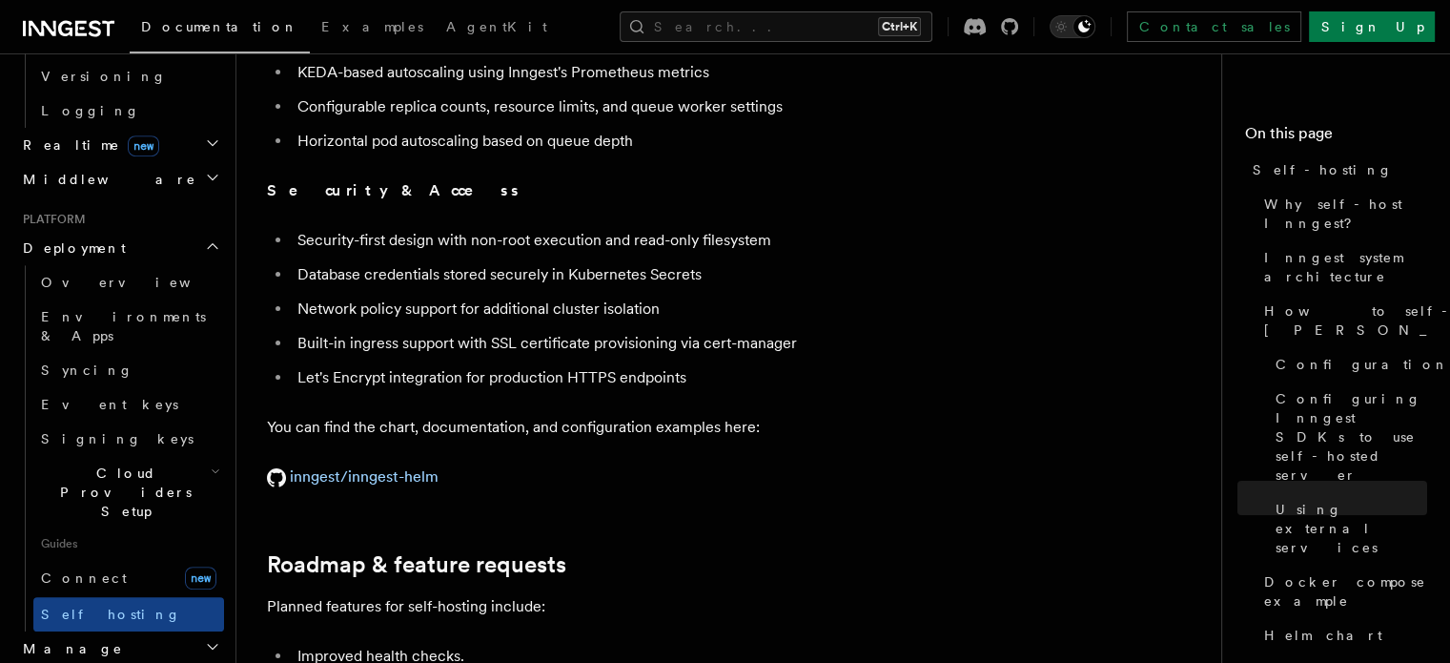
scroll to position [6916, 0]
click at [1257, 294] on link "How to self-host Inngest" at bounding box center [1342, 320] width 171 height 53
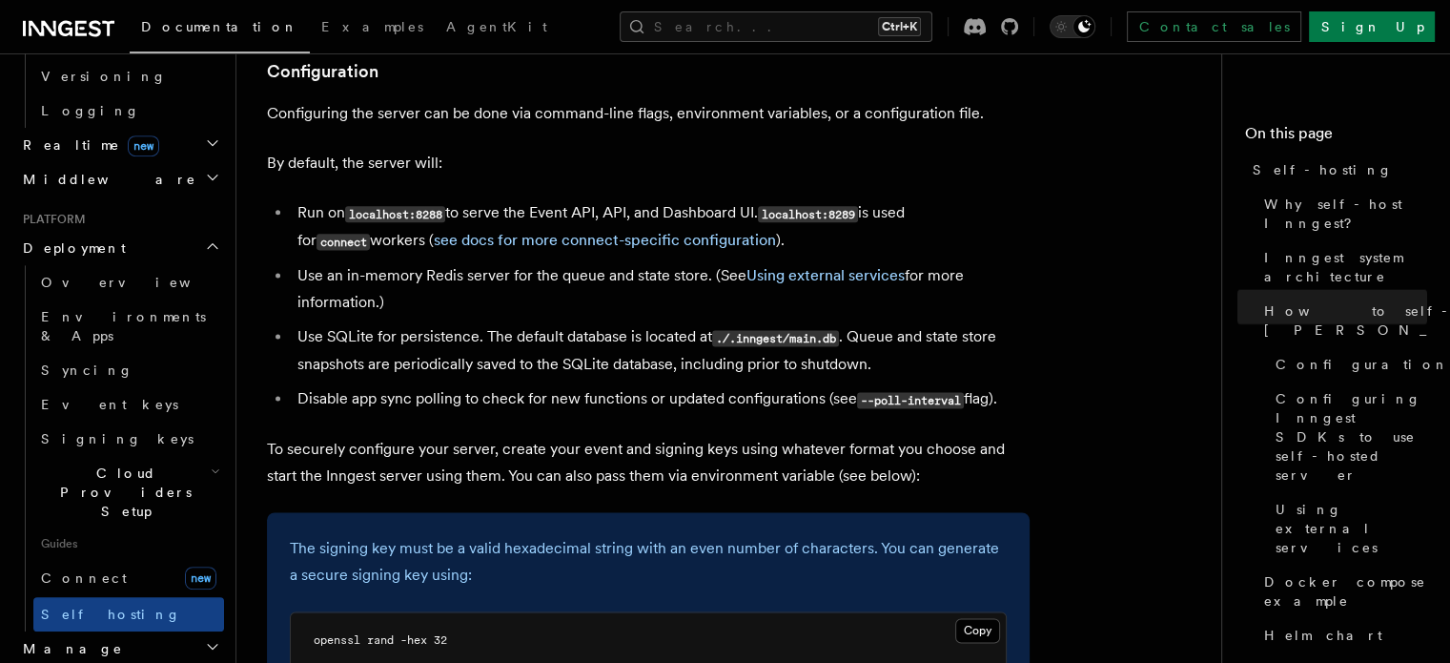
scroll to position [2473, 0]
click at [421, 204] on code "localhost:8288" at bounding box center [395, 212] width 100 height 16
